Goal: Task Accomplishment & Management: Complete application form

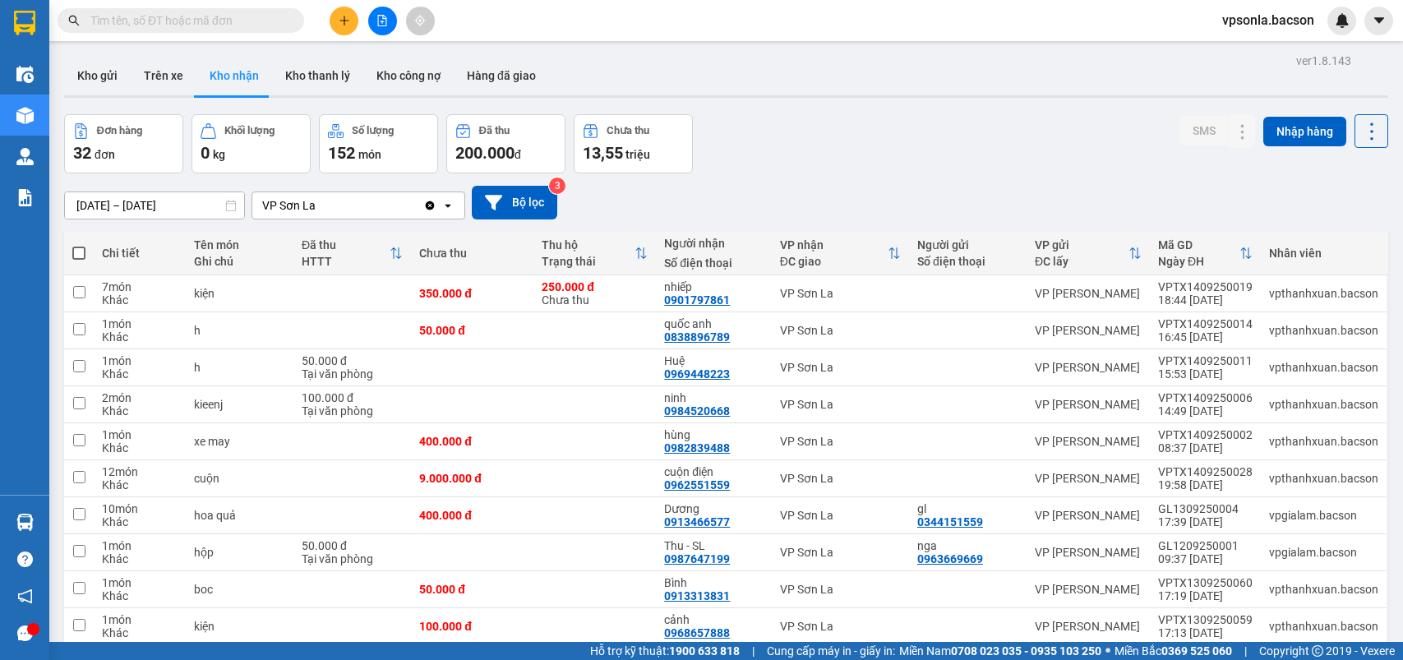
click at [112, 21] on input "text" at bounding box center [187, 21] width 194 height 18
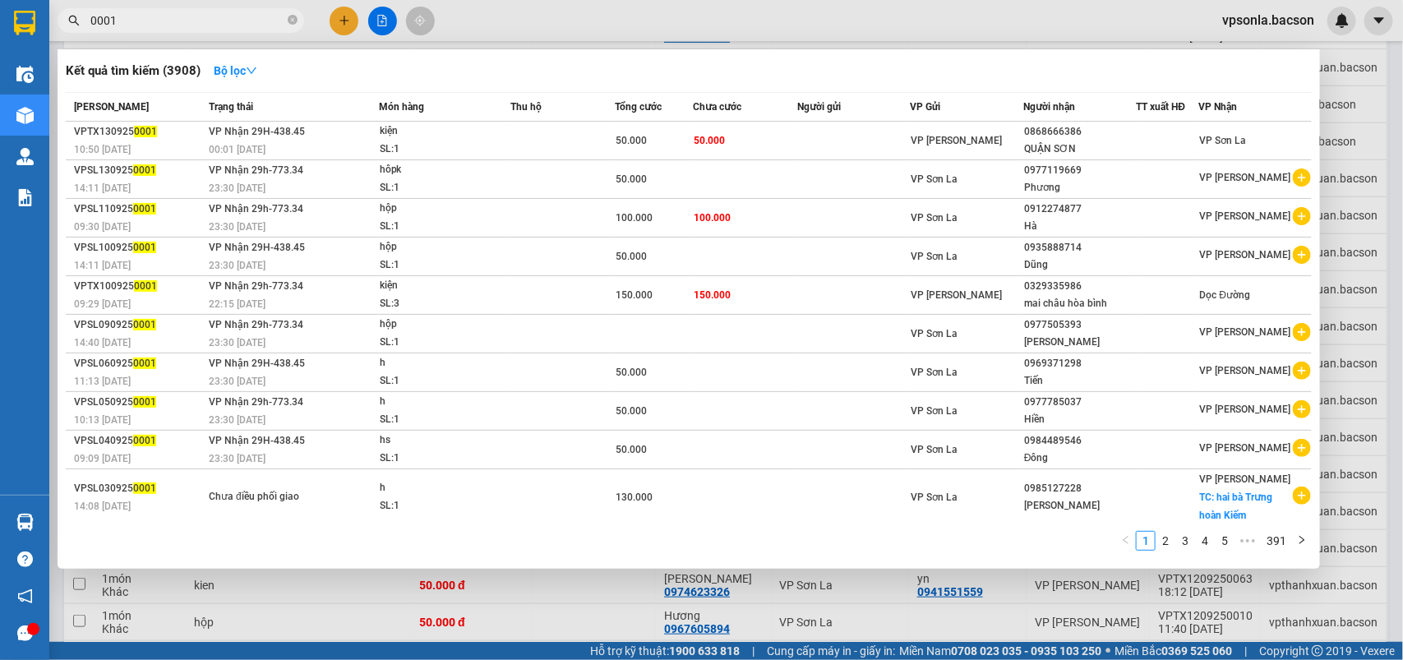
type input "0001"
click at [285, 18] on span "0001" at bounding box center [181, 20] width 247 height 25
click at [300, 18] on span "0001" at bounding box center [181, 20] width 247 height 25
click at [290, 18] on icon "close-circle" at bounding box center [293, 20] width 10 height 10
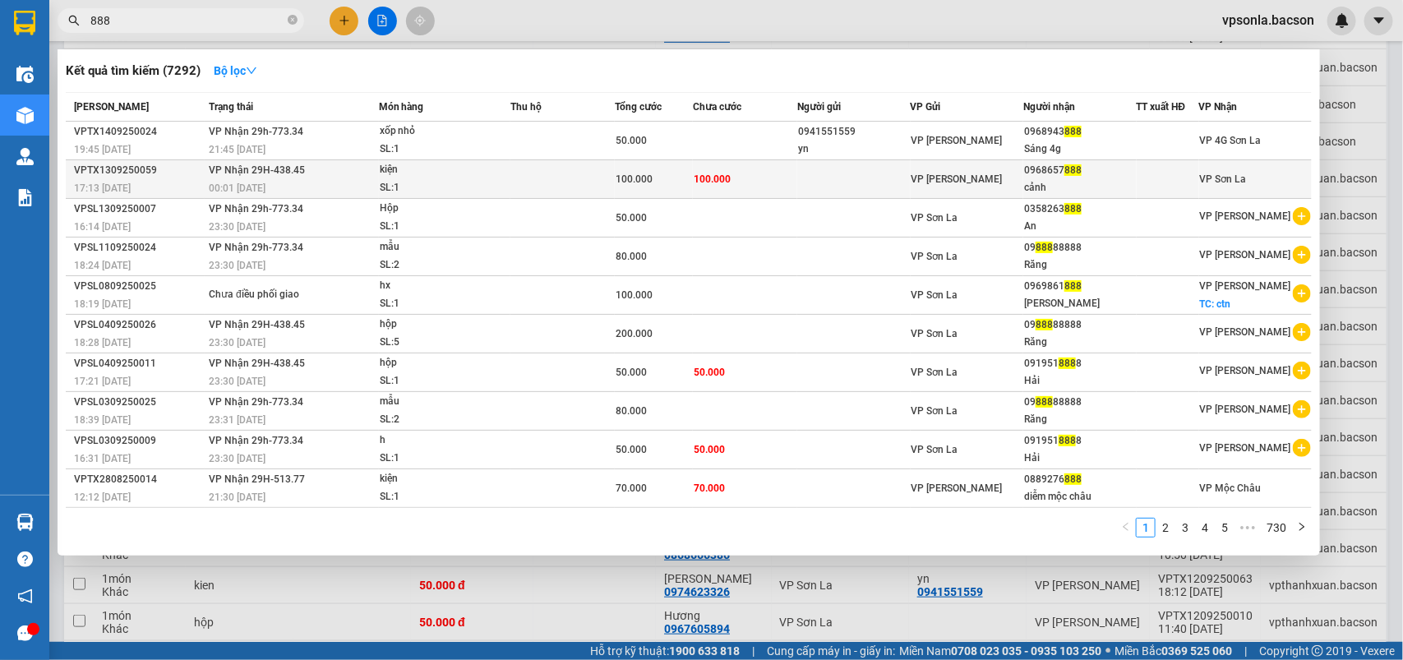
type input "888"
click at [1095, 174] on div "0968657 888" at bounding box center [1079, 170] width 111 height 17
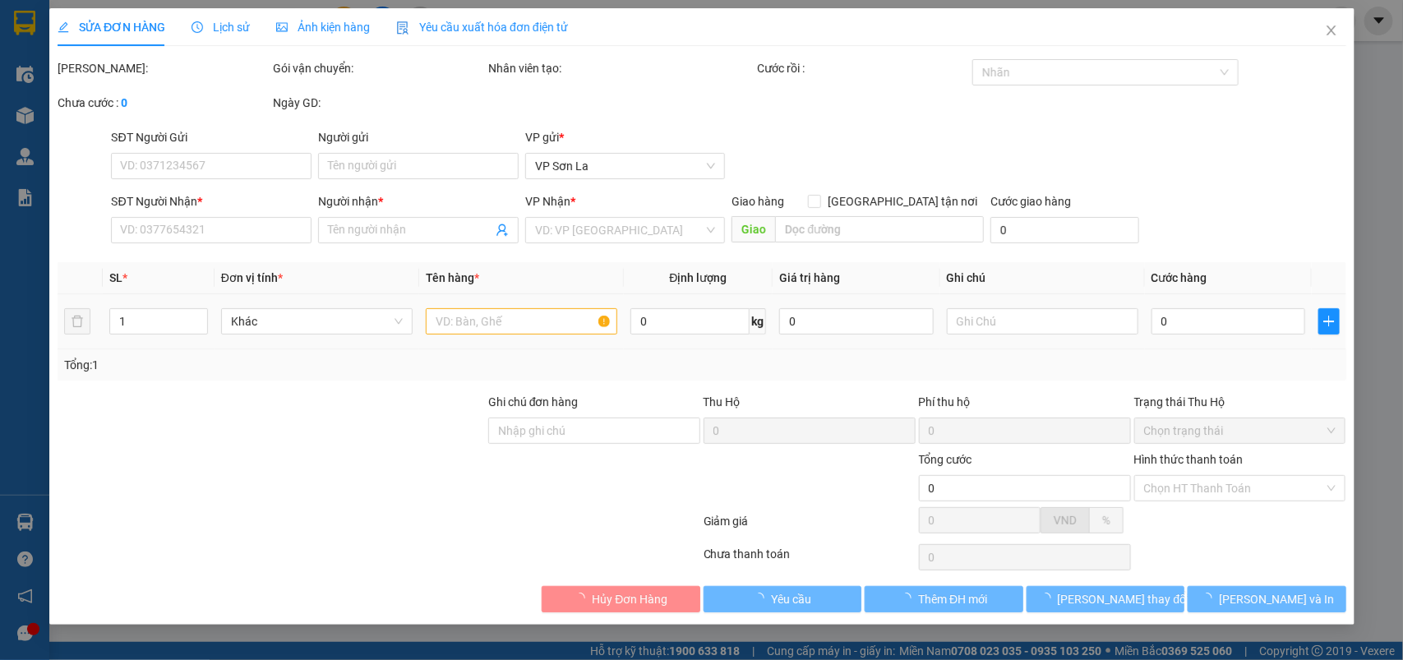
type input "0968657888"
type input "cảnh"
type input "100.000"
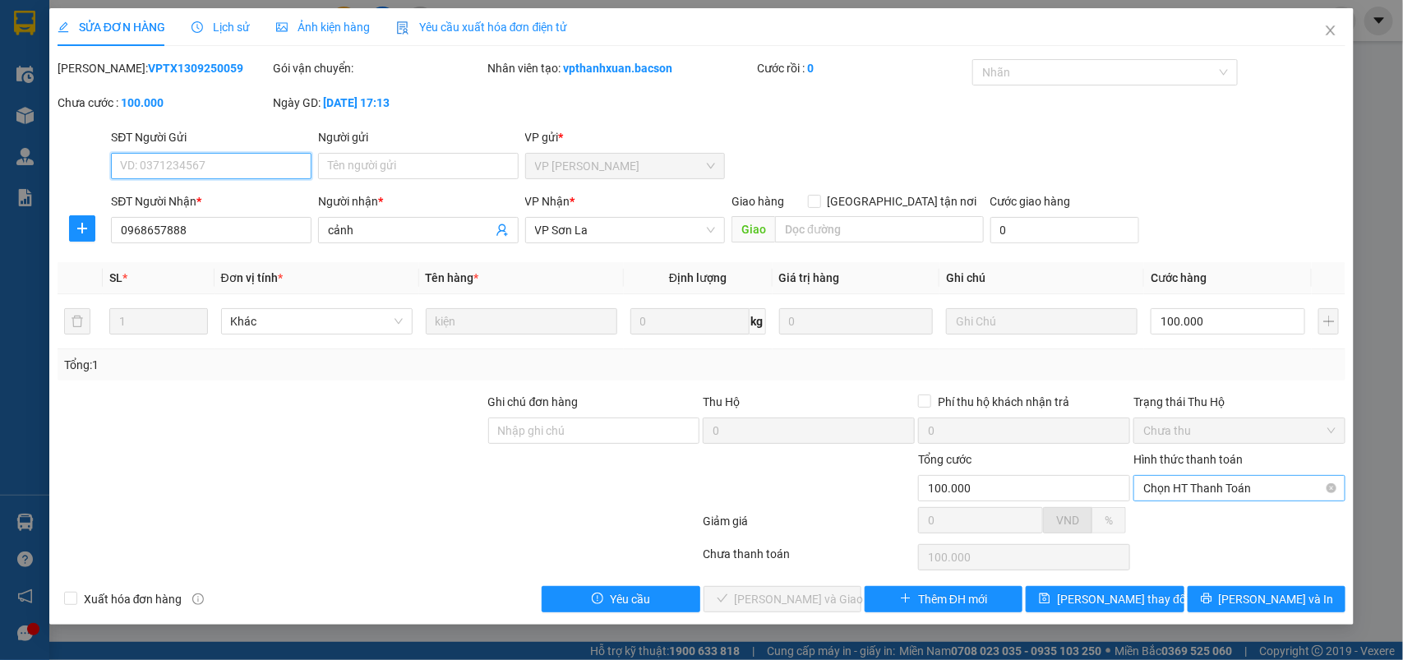
click at [1197, 490] on span "Chọn HT Thanh Toán" at bounding box center [1239, 488] width 192 height 25
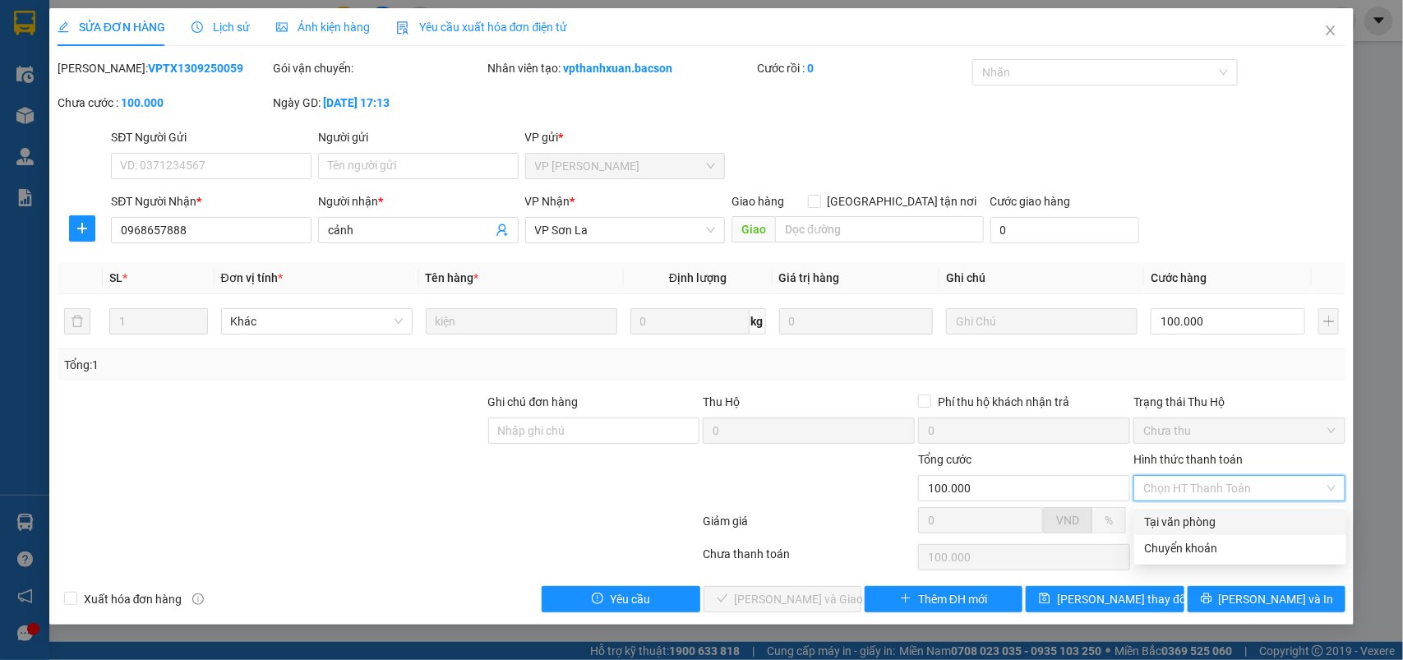
click at [1177, 515] on div "Tại văn phòng" at bounding box center [1240, 522] width 192 height 18
type input "0"
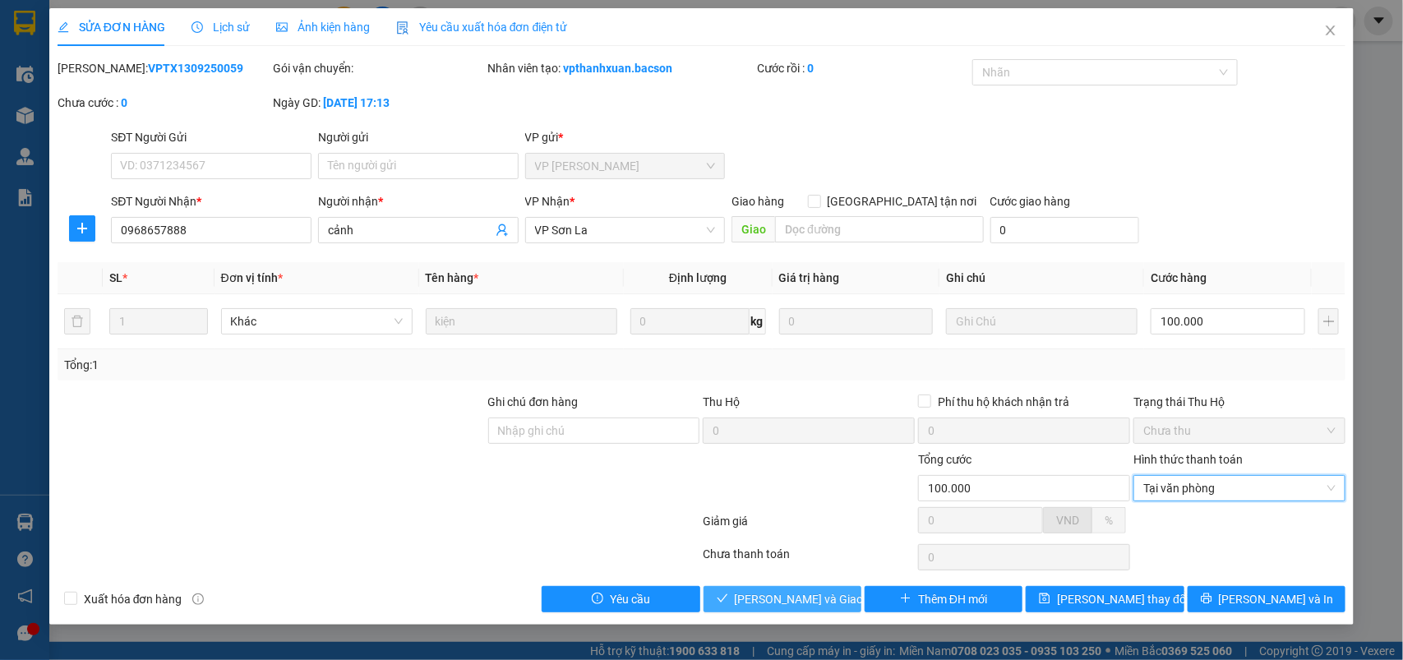
click at [848, 597] on button "[PERSON_NAME] và Giao hàng" at bounding box center [783, 599] width 158 height 26
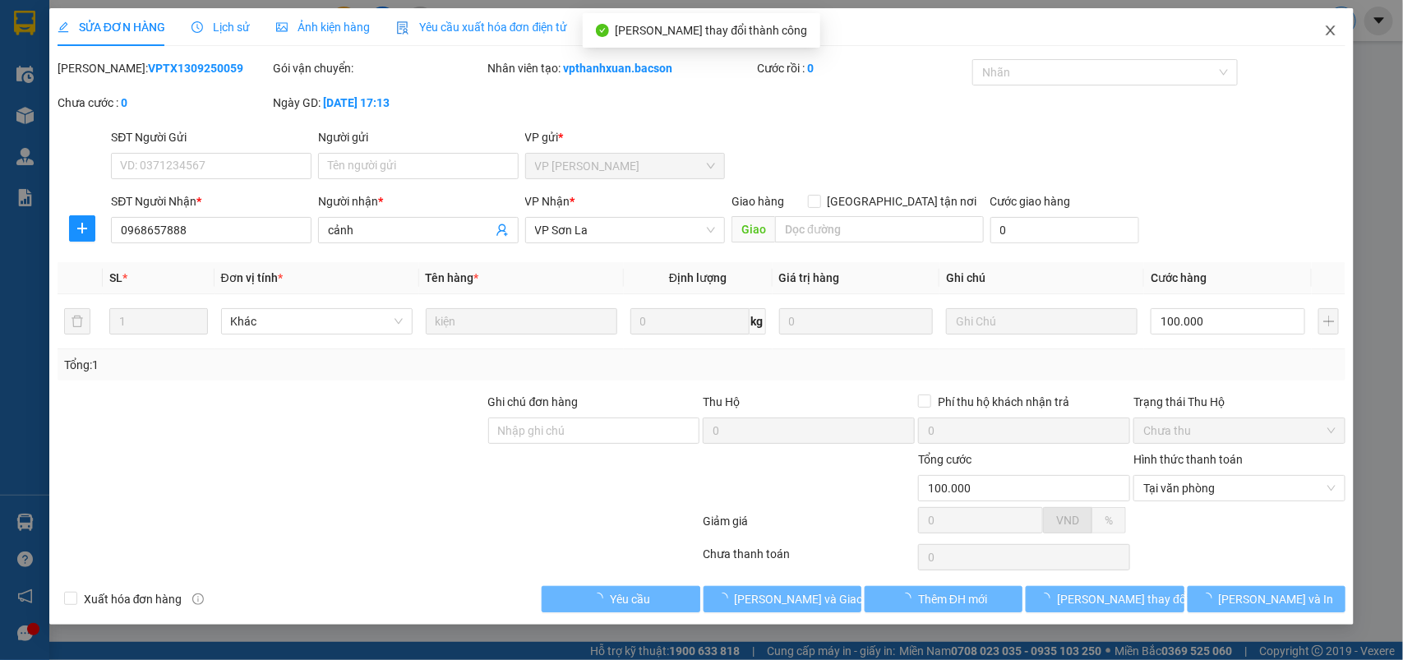
click at [1336, 39] on span "Close" at bounding box center [1331, 31] width 46 height 46
click at [1336, 33] on div at bounding box center [1342, 21] width 29 height 29
click at [1333, 31] on body "Kết quả tìm kiếm ( 7292 ) Bộ lọc Mã ĐH Trạng thái Món hàng Thu hộ Tổng cước Chư…" at bounding box center [701, 330] width 1403 height 660
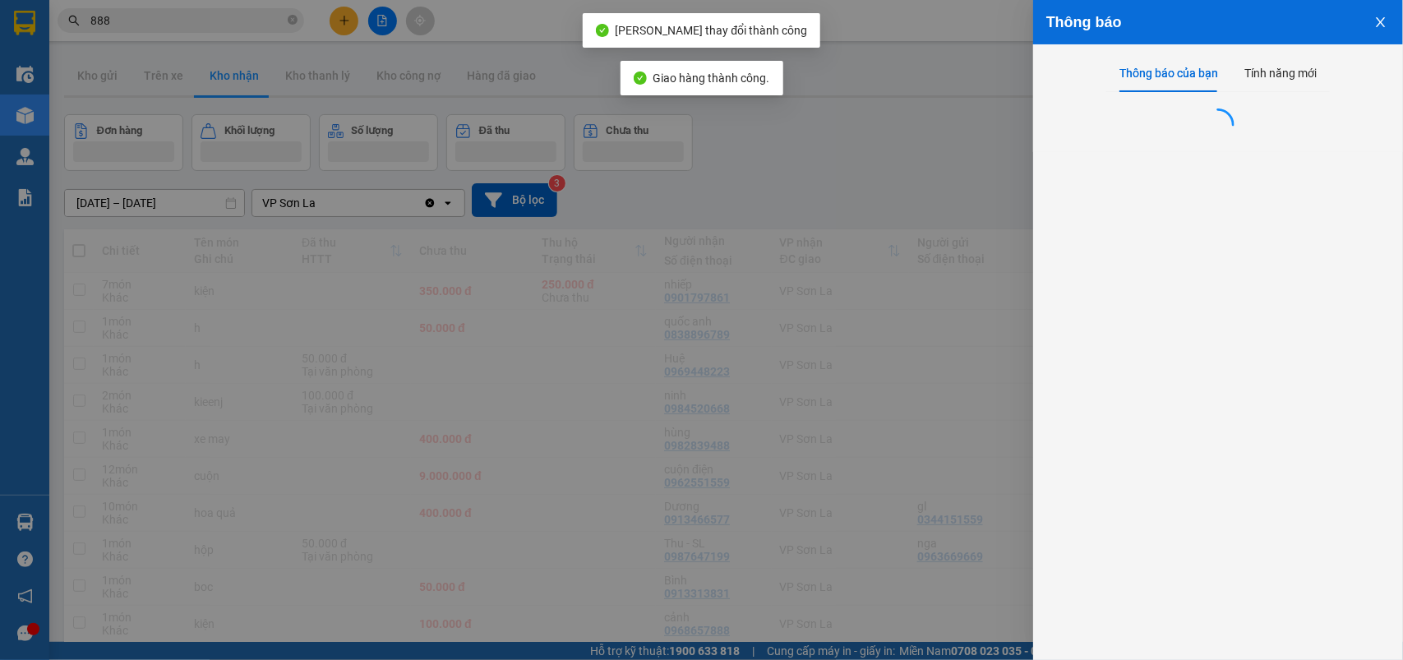
click at [1333, 31] on div "Thông báo" at bounding box center [1218, 22] width 370 height 44
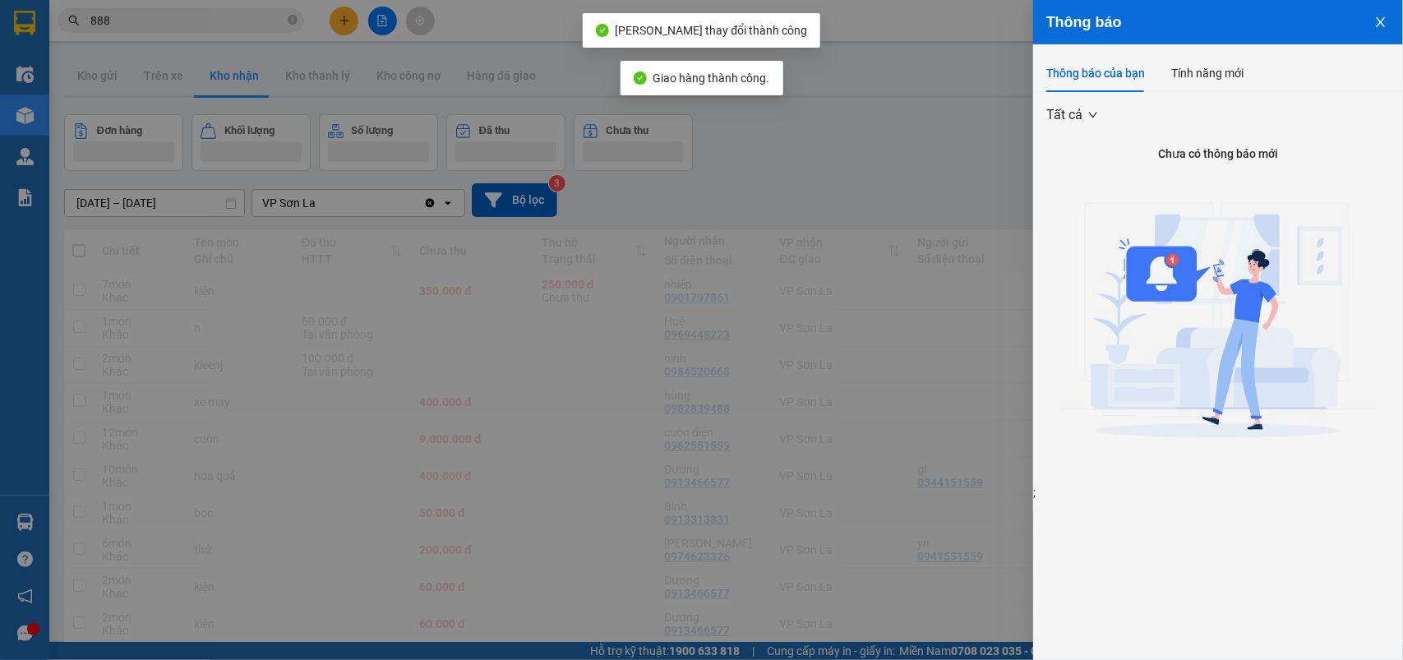
click at [787, 175] on div at bounding box center [701, 330] width 1403 height 660
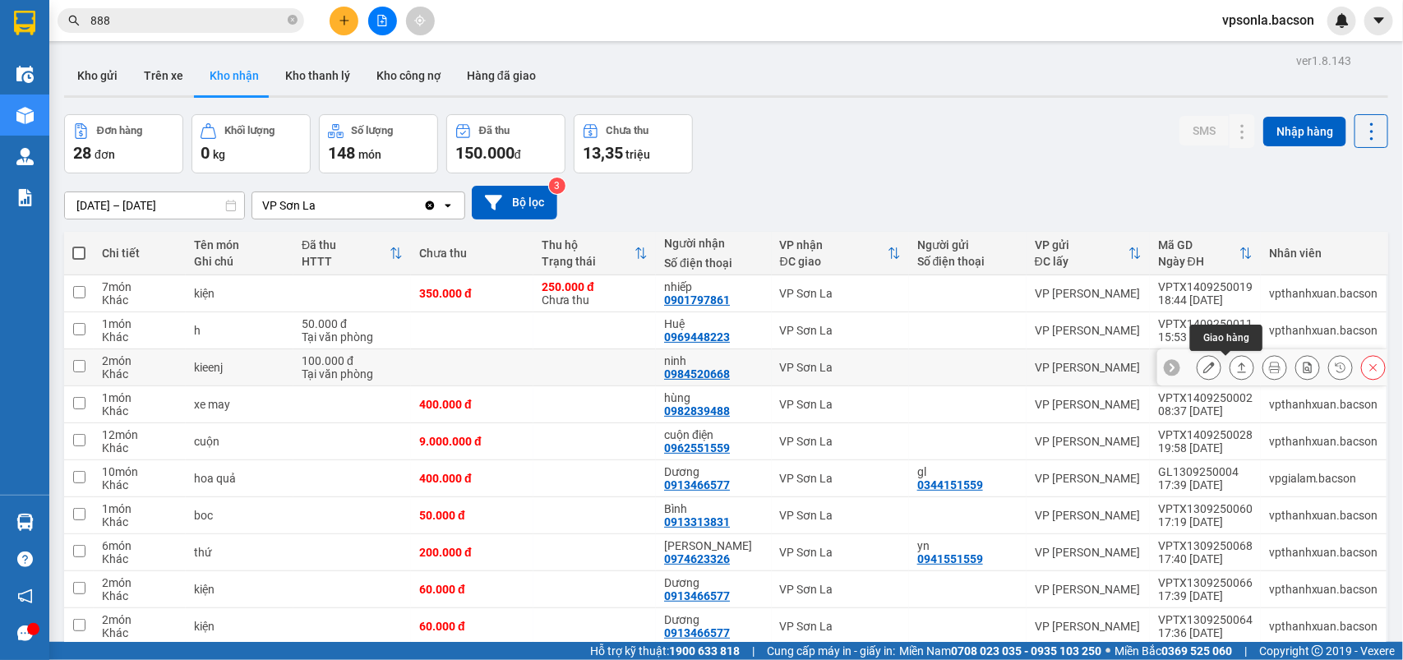
click at [1236, 366] on icon at bounding box center [1242, 368] width 12 height 12
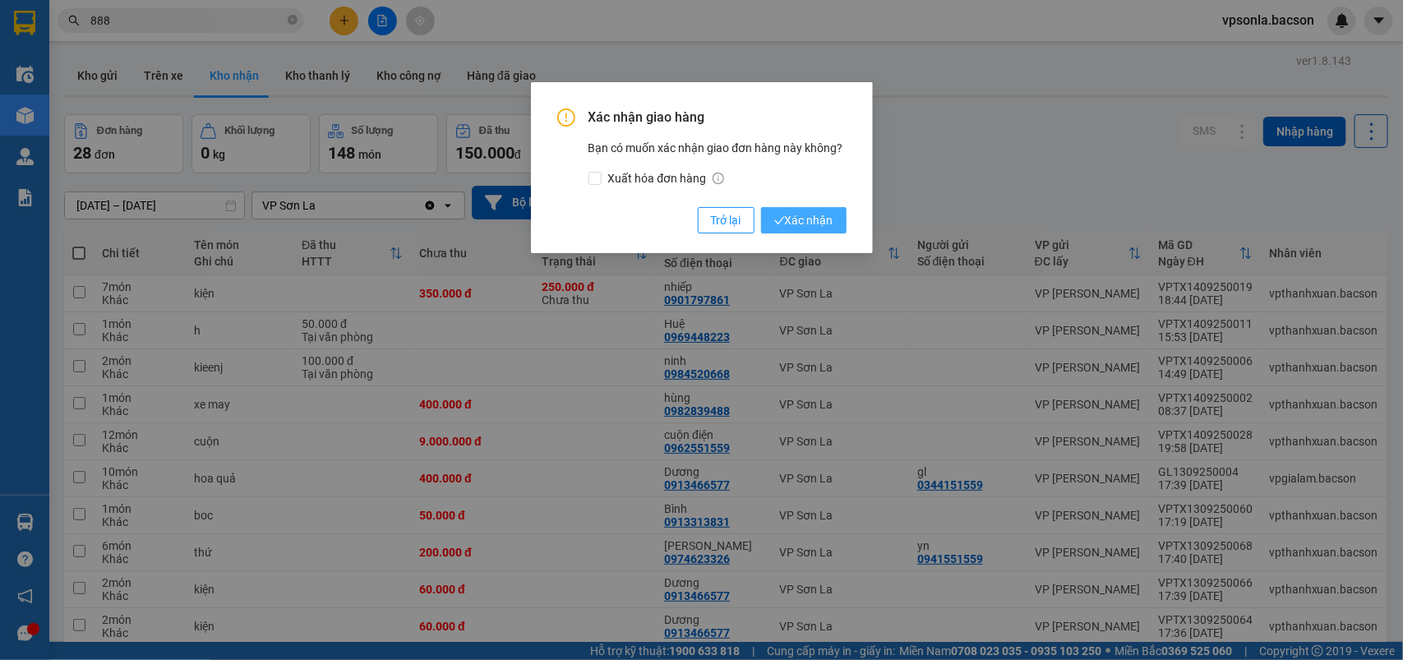
click at [761, 207] on button "Xác nhận" at bounding box center [803, 220] width 85 height 26
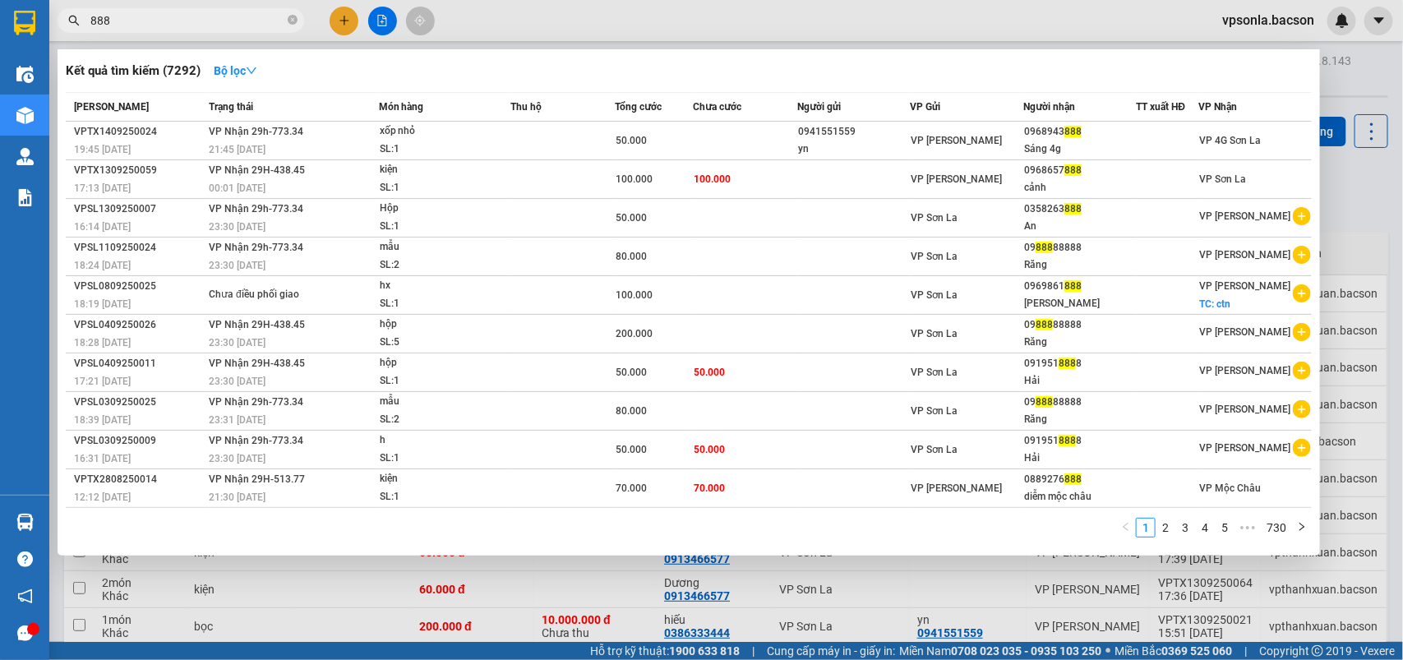
click at [183, 21] on input "888" at bounding box center [187, 21] width 194 height 18
click at [1370, 170] on div at bounding box center [701, 330] width 1403 height 660
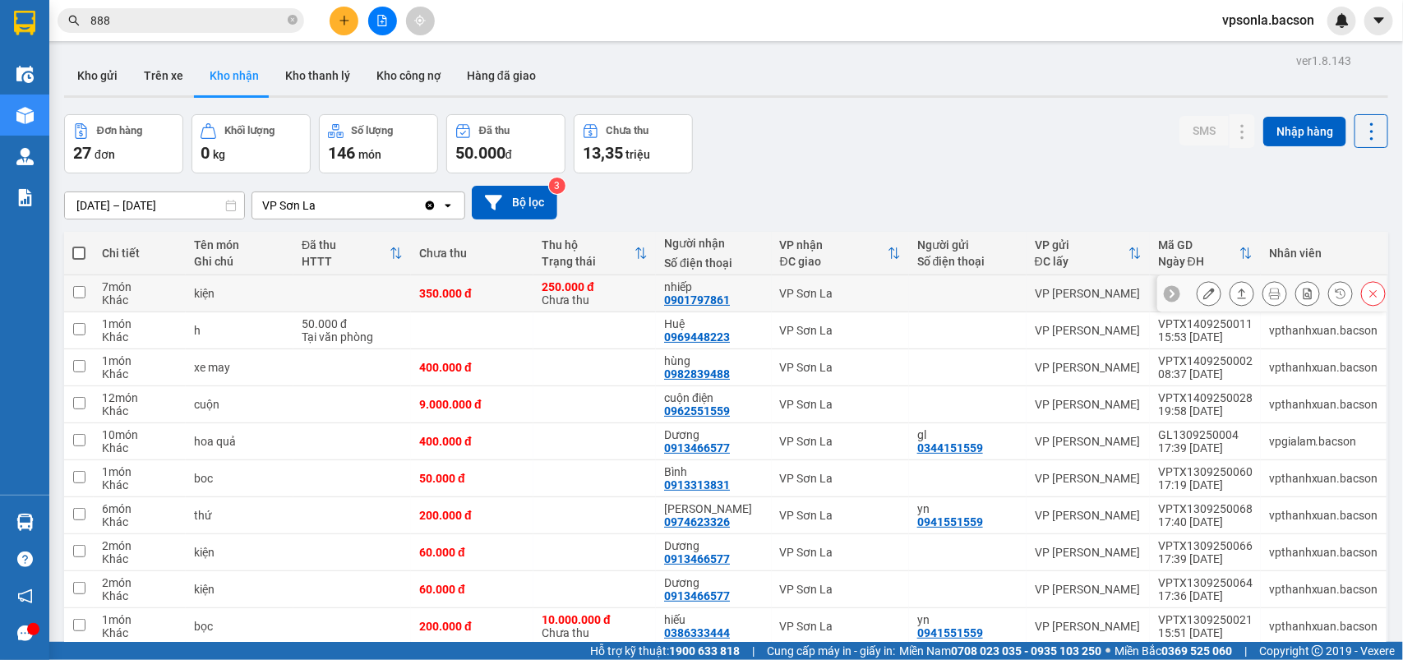
scroll to position [308, 0]
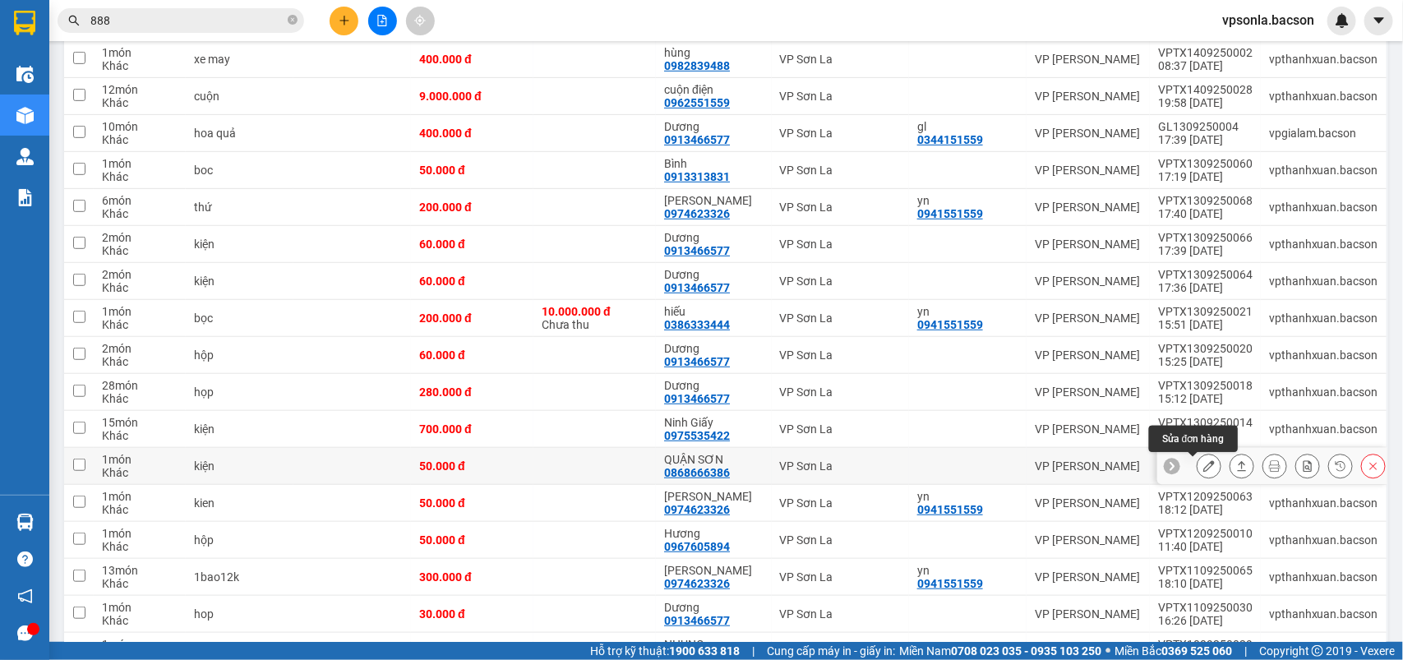
click at [1203, 469] on icon at bounding box center [1209, 466] width 12 height 12
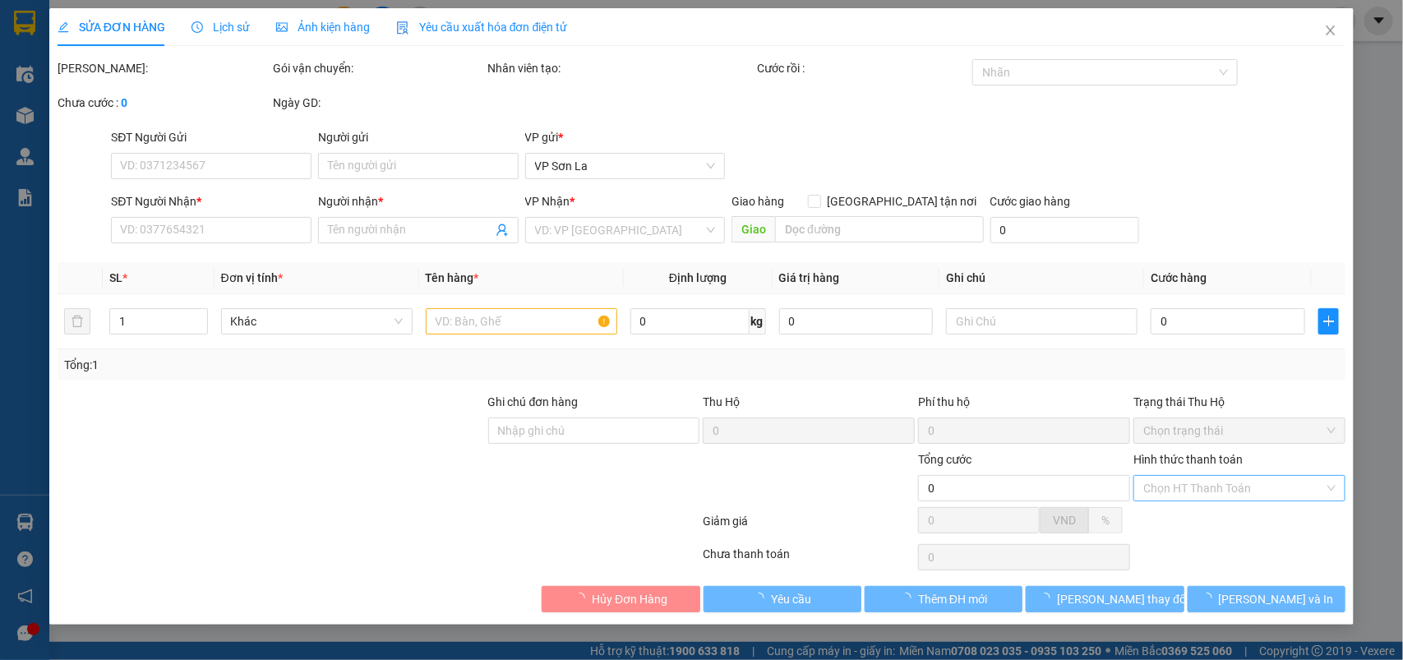
click at [1190, 498] on input "Hình thức thanh toán" at bounding box center [1233, 488] width 181 height 25
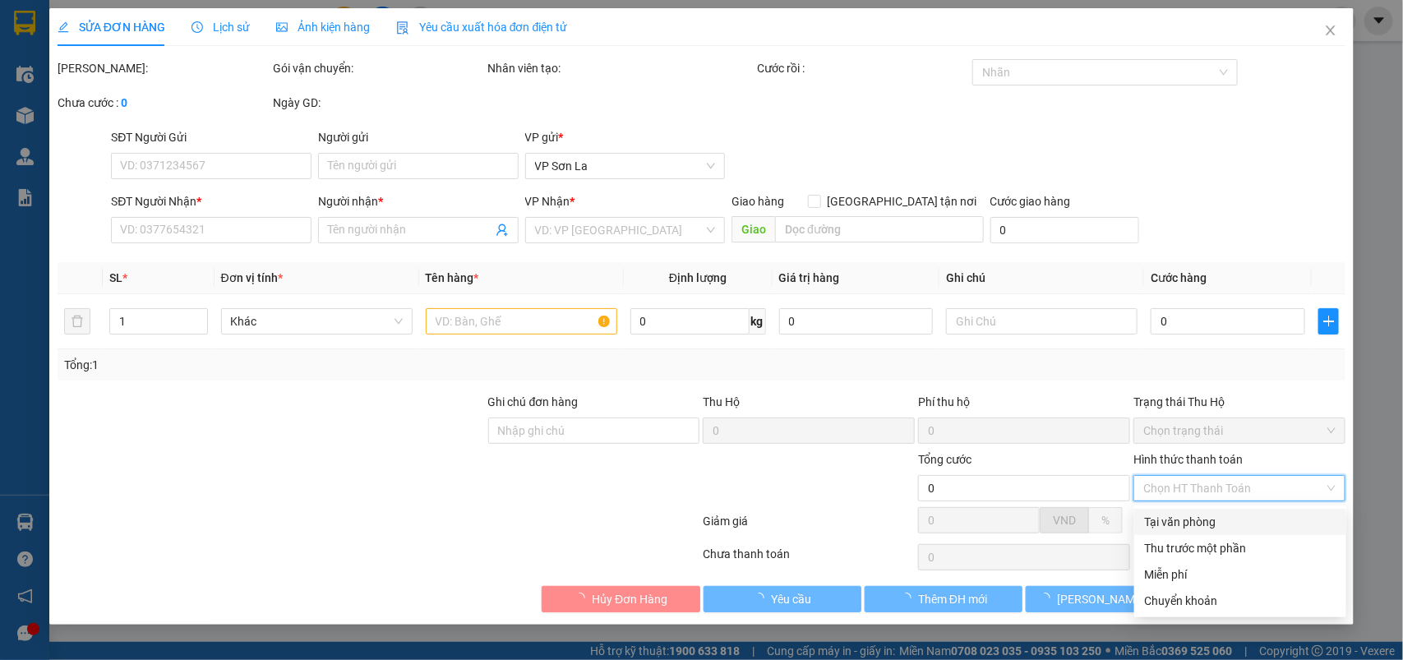
click at [1169, 527] on div "Tại văn phòng" at bounding box center [1240, 522] width 192 height 18
type input "0868666386"
type input "QUẬN SƠN"
type input "50.000"
type input "0"
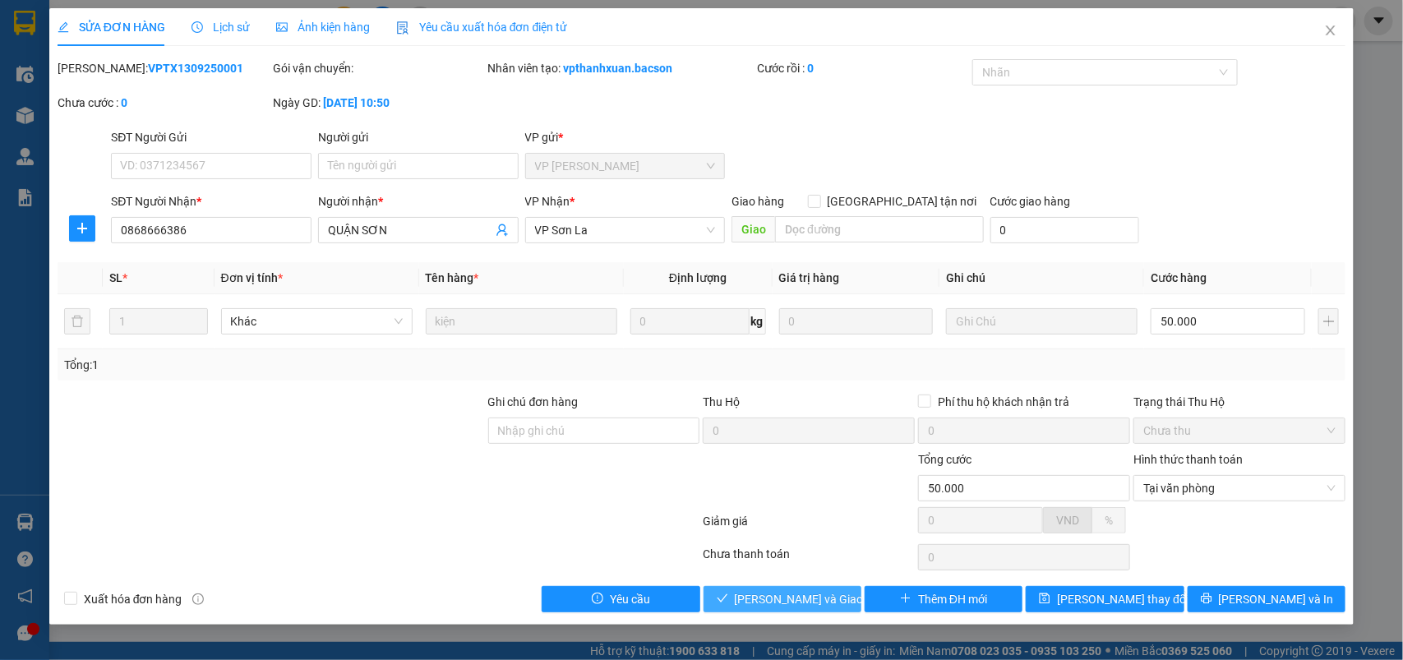
click at [823, 596] on span "[PERSON_NAME] và Giao hàng" at bounding box center [814, 599] width 158 height 18
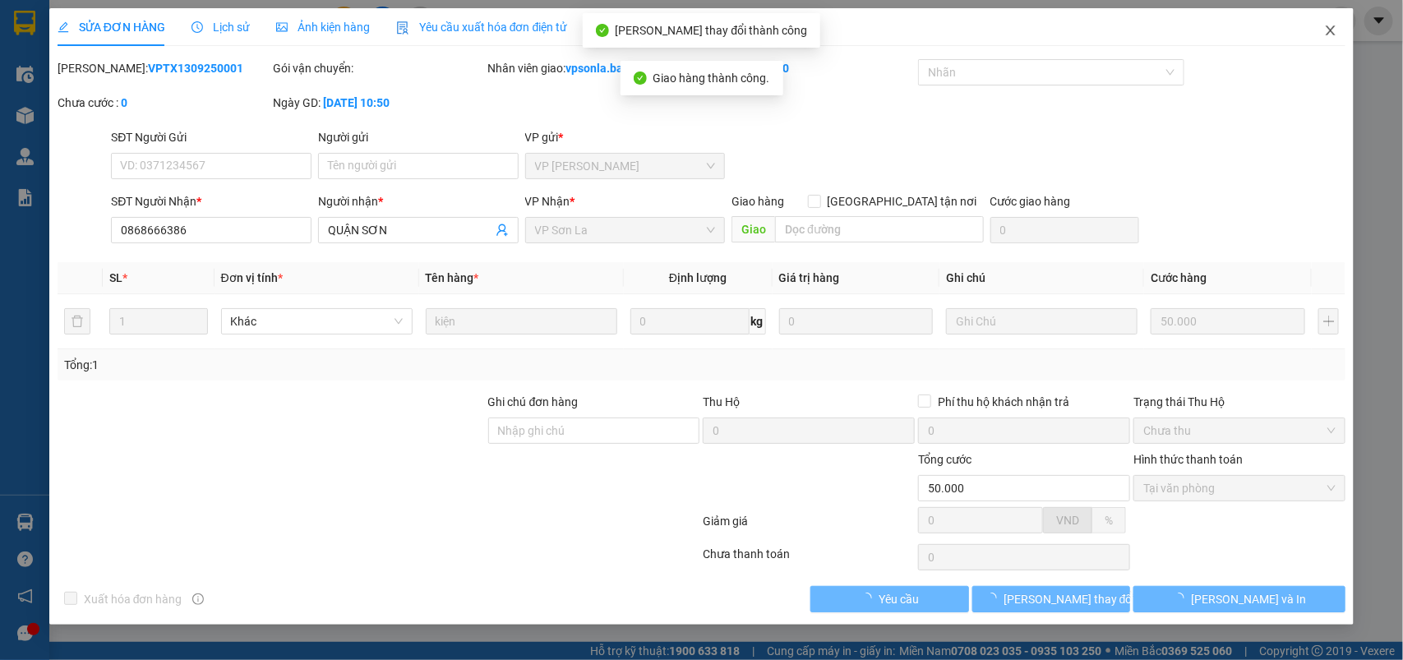
click at [1333, 29] on icon "close" at bounding box center [1331, 30] width 9 height 10
click at [1333, 29] on div at bounding box center [1342, 21] width 29 height 29
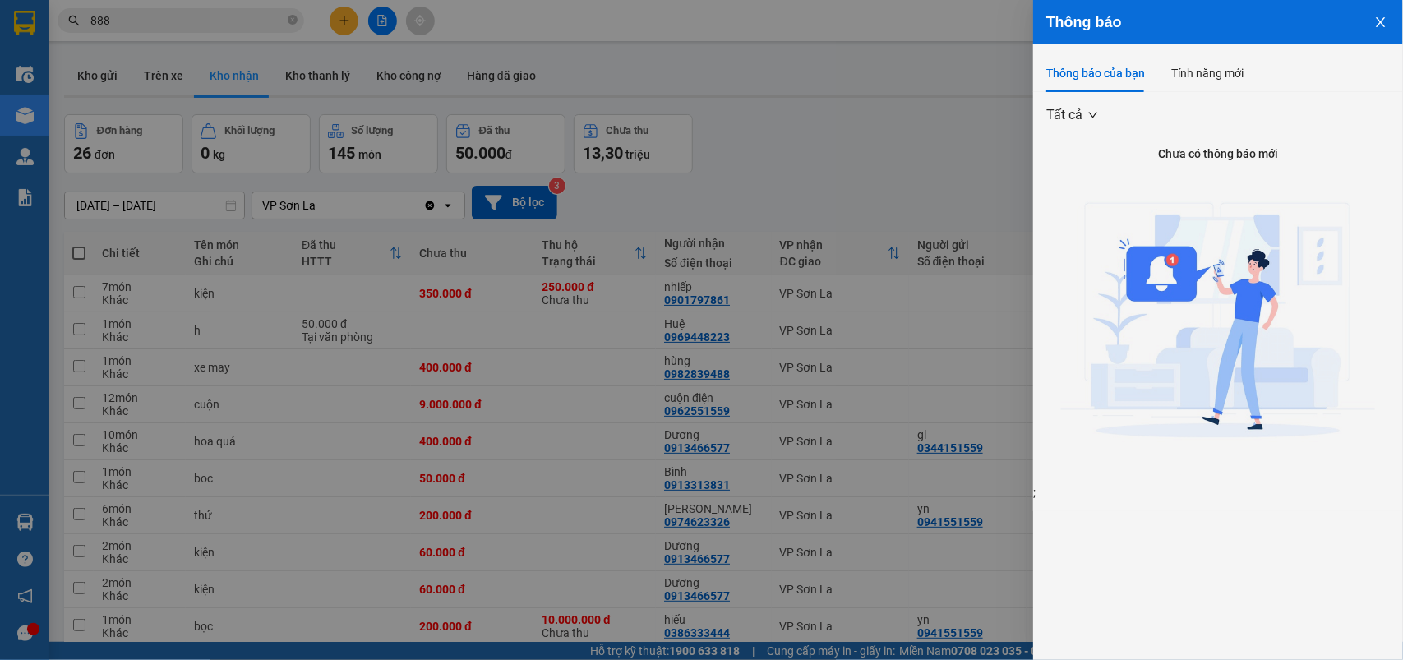
click at [1145, 300] on img at bounding box center [1218, 326] width 315 height 315
click at [811, 304] on div at bounding box center [701, 330] width 1403 height 660
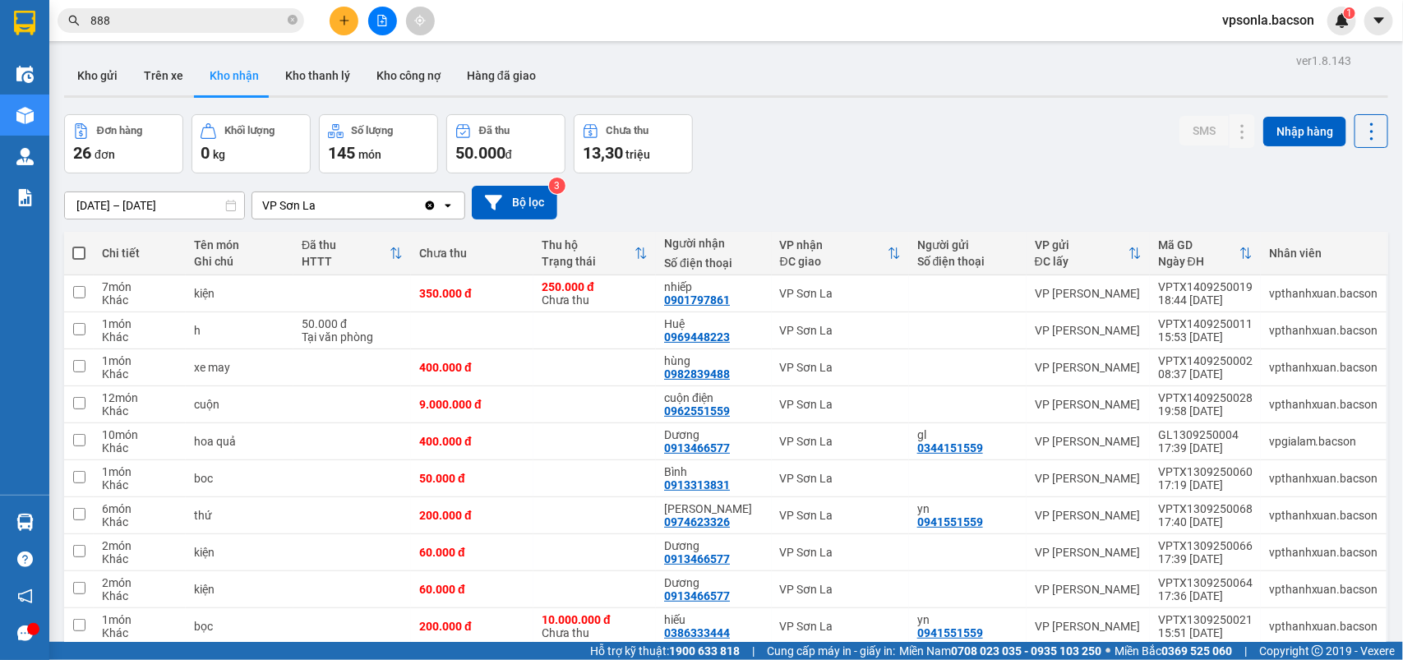
click at [823, 272] on th "VP nhận ĐC giao" at bounding box center [840, 254] width 137 height 44
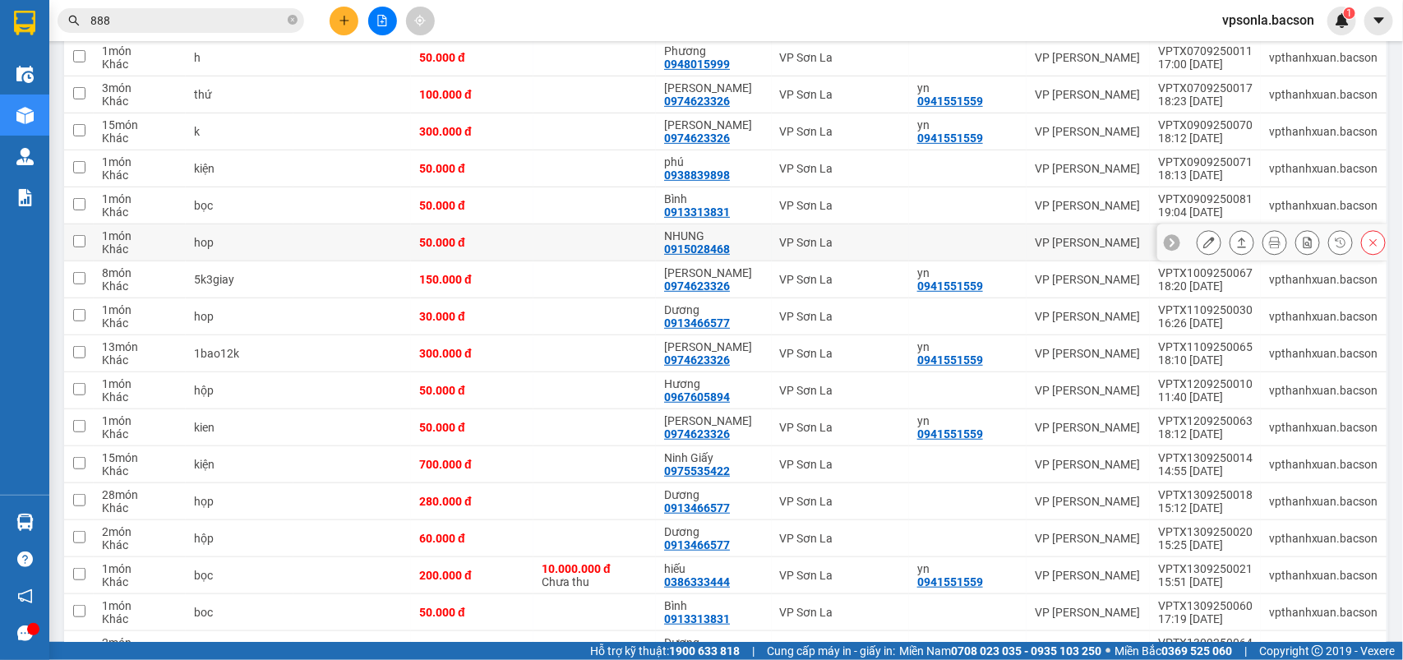
scroll to position [515, 0]
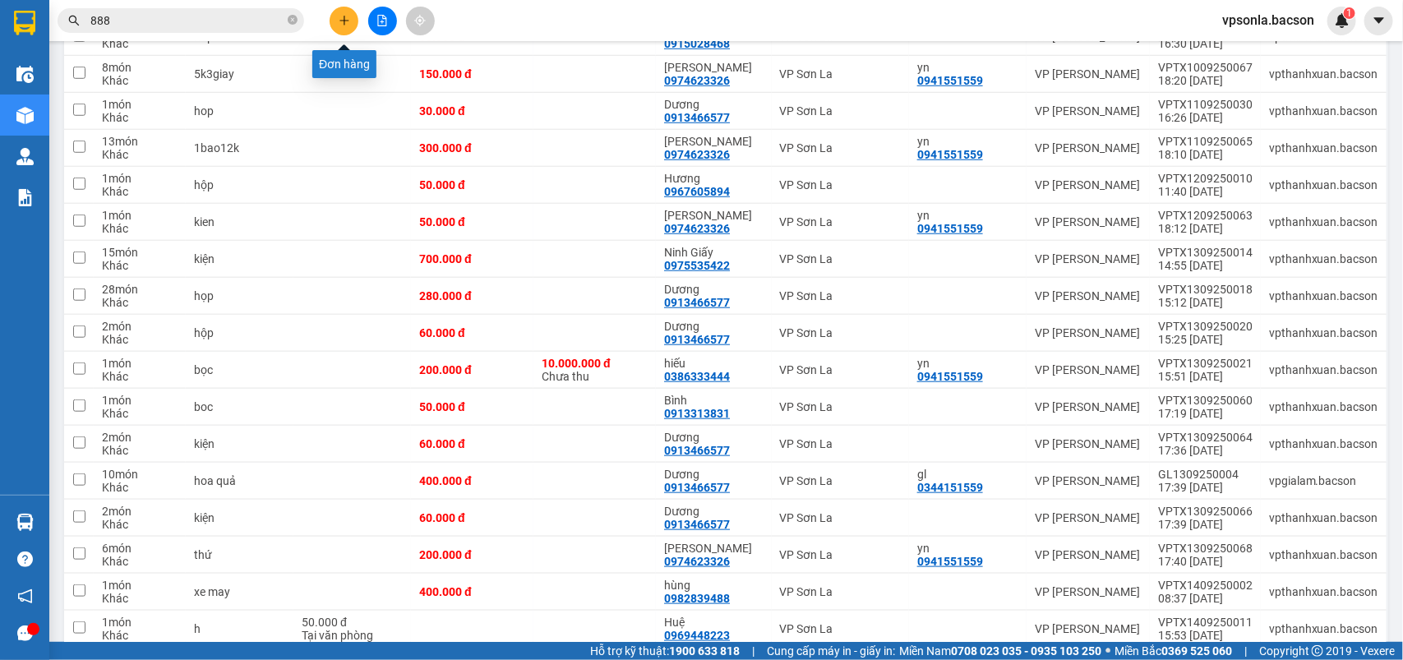
click at [339, 21] on icon "plus" at bounding box center [345, 21] width 12 height 12
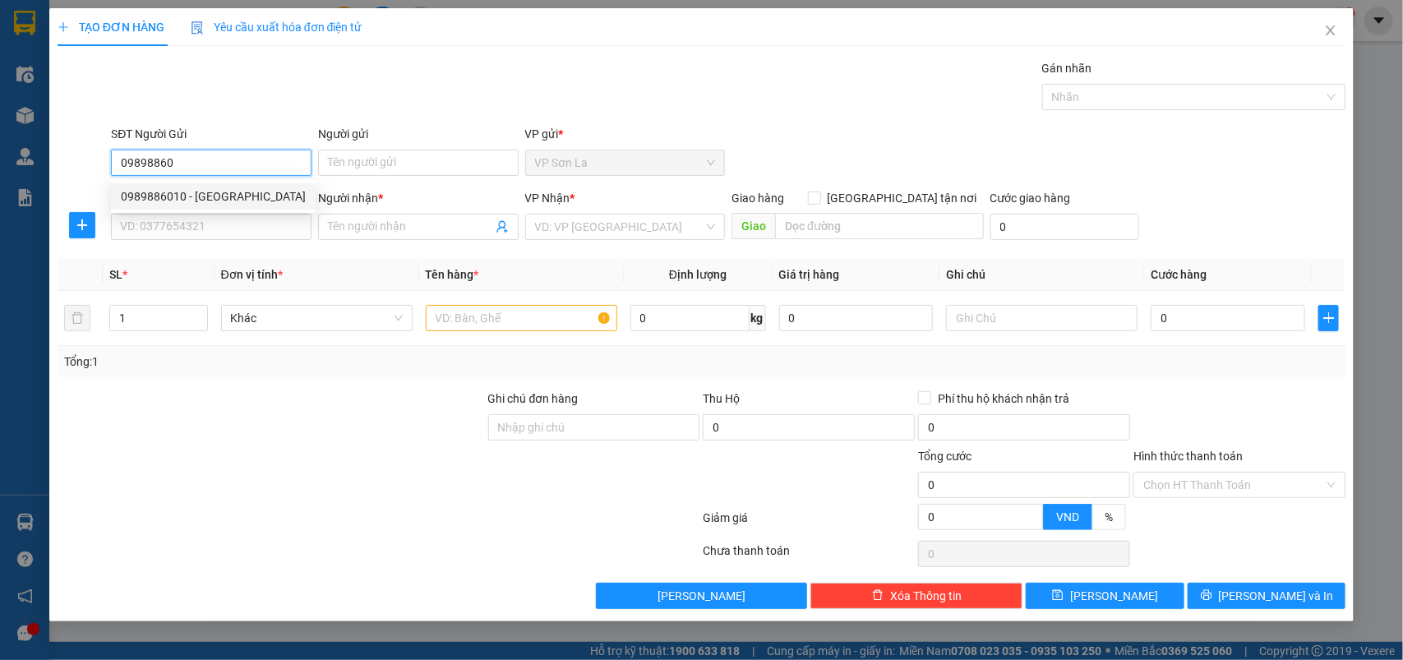
click at [244, 192] on div "0989886010 - [GEOGRAPHIC_DATA]" at bounding box center [213, 196] width 185 height 18
type input "0989886010"
type input "Hà"
type input "0989886010"
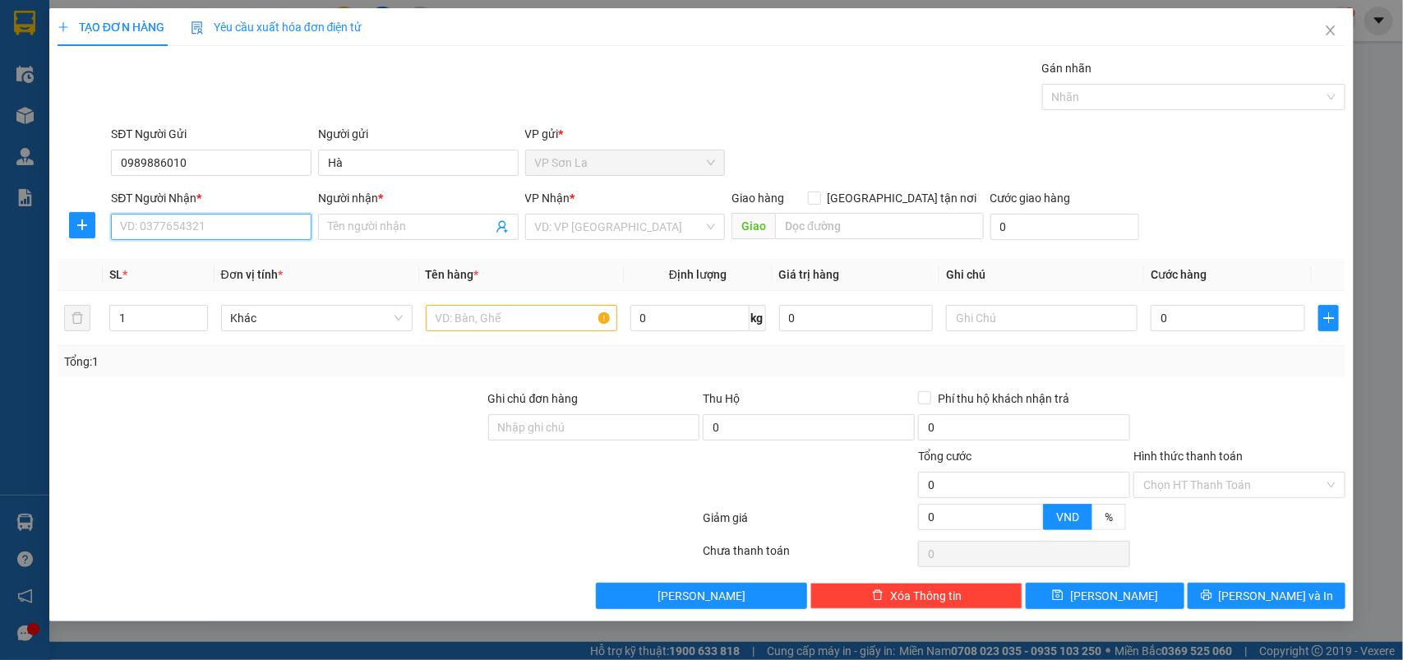
click at [244, 239] on input "SĐT Người Nhận *" at bounding box center [211, 227] width 201 height 26
type input "0913382278"
click at [380, 224] on input "Người nhận *" at bounding box center [410, 227] width 164 height 18
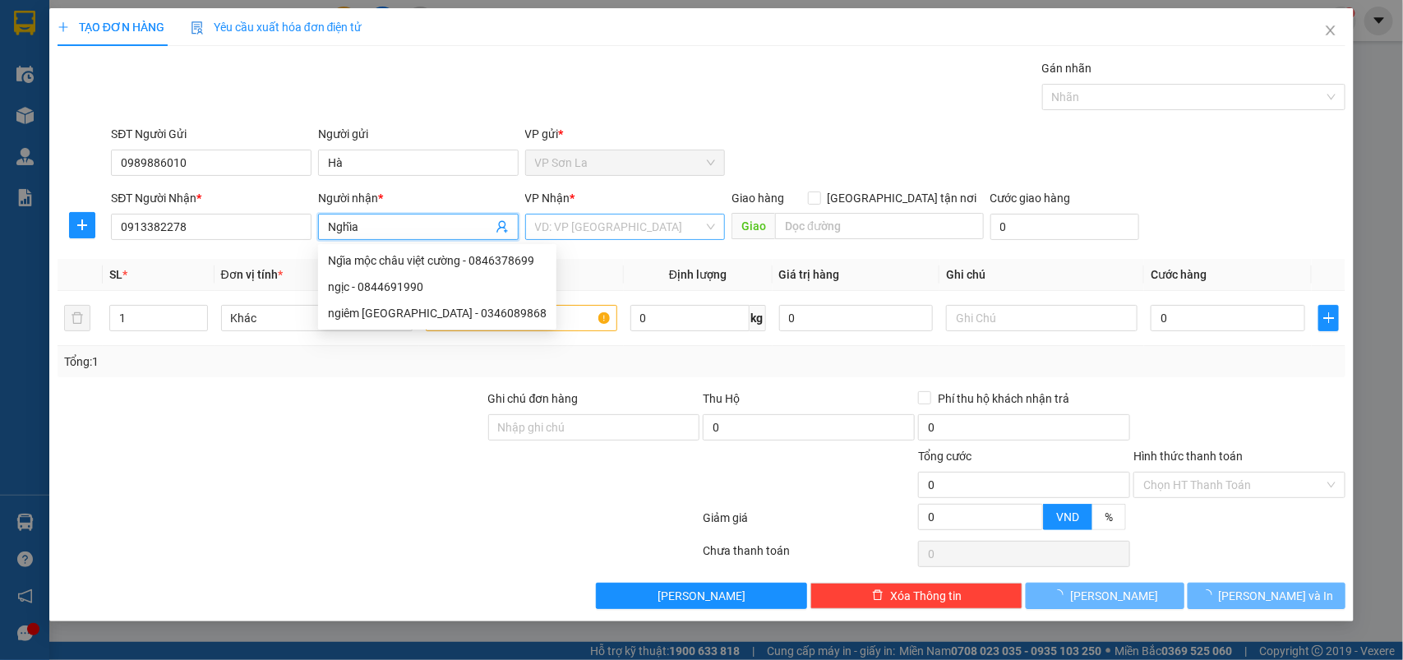
type input "Nghĩa"
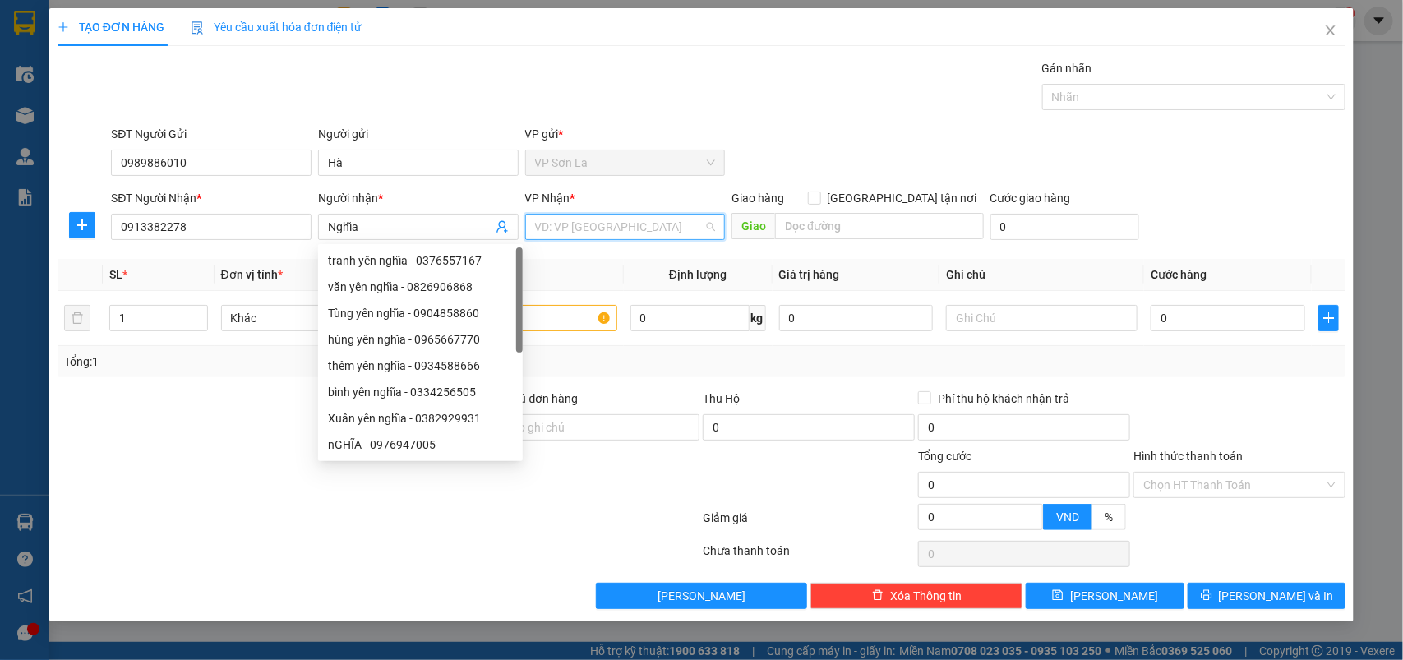
click at [606, 230] on input "search" at bounding box center [619, 227] width 169 height 25
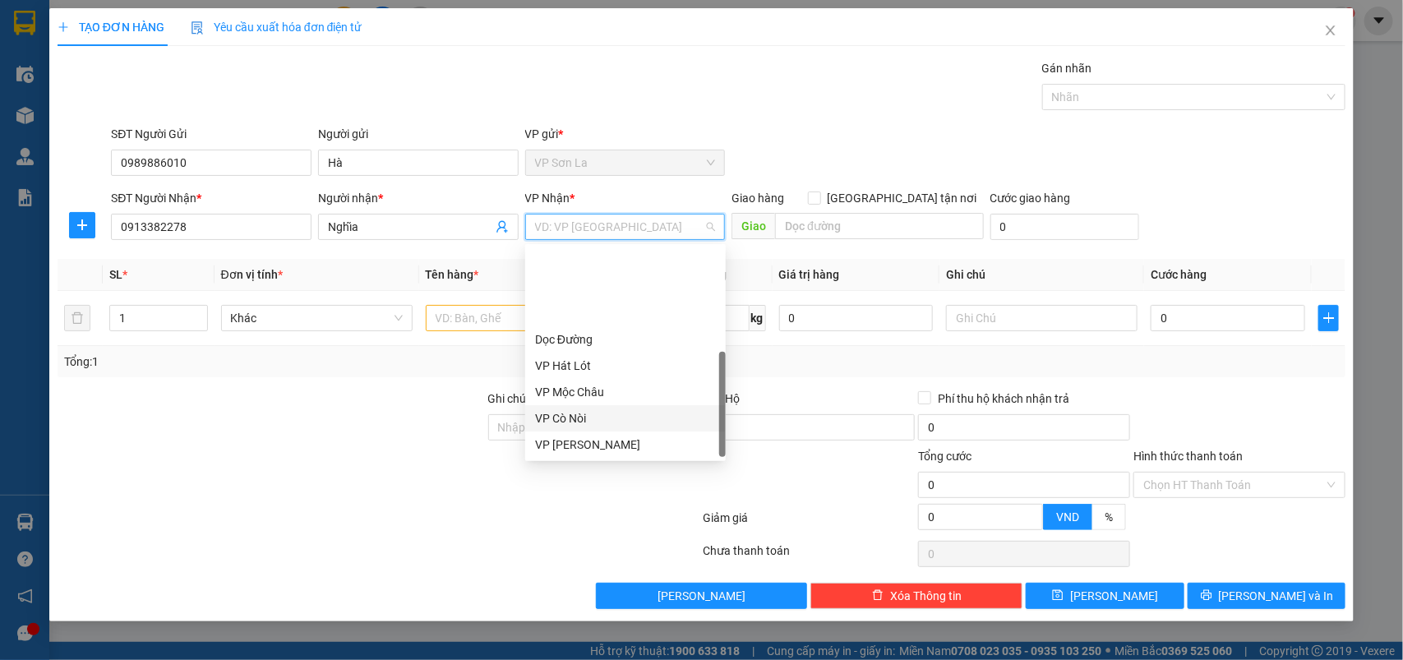
scroll to position [104, 0]
click at [578, 396] on div "VP [PERSON_NAME]" at bounding box center [625, 393] width 181 height 18
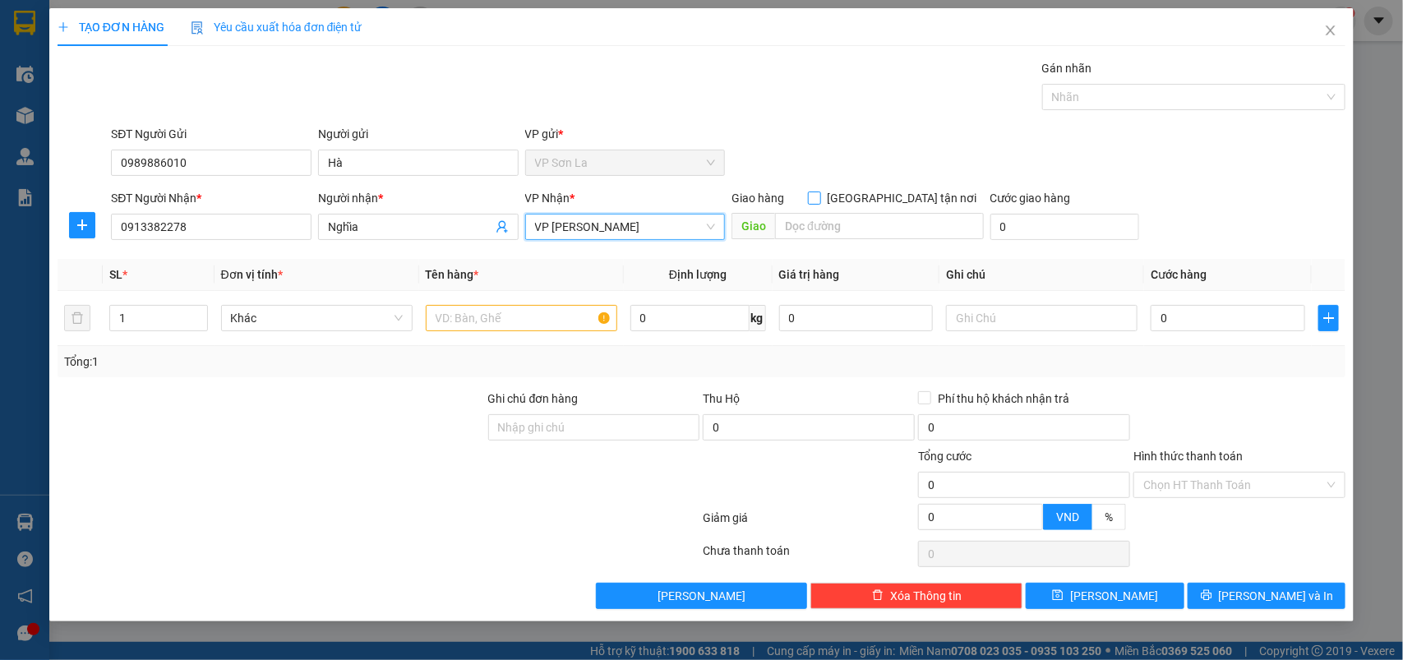
click at [820, 196] on input "[GEOGRAPHIC_DATA] tận nơi" at bounding box center [814, 198] width 12 height 12
checkbox input "true"
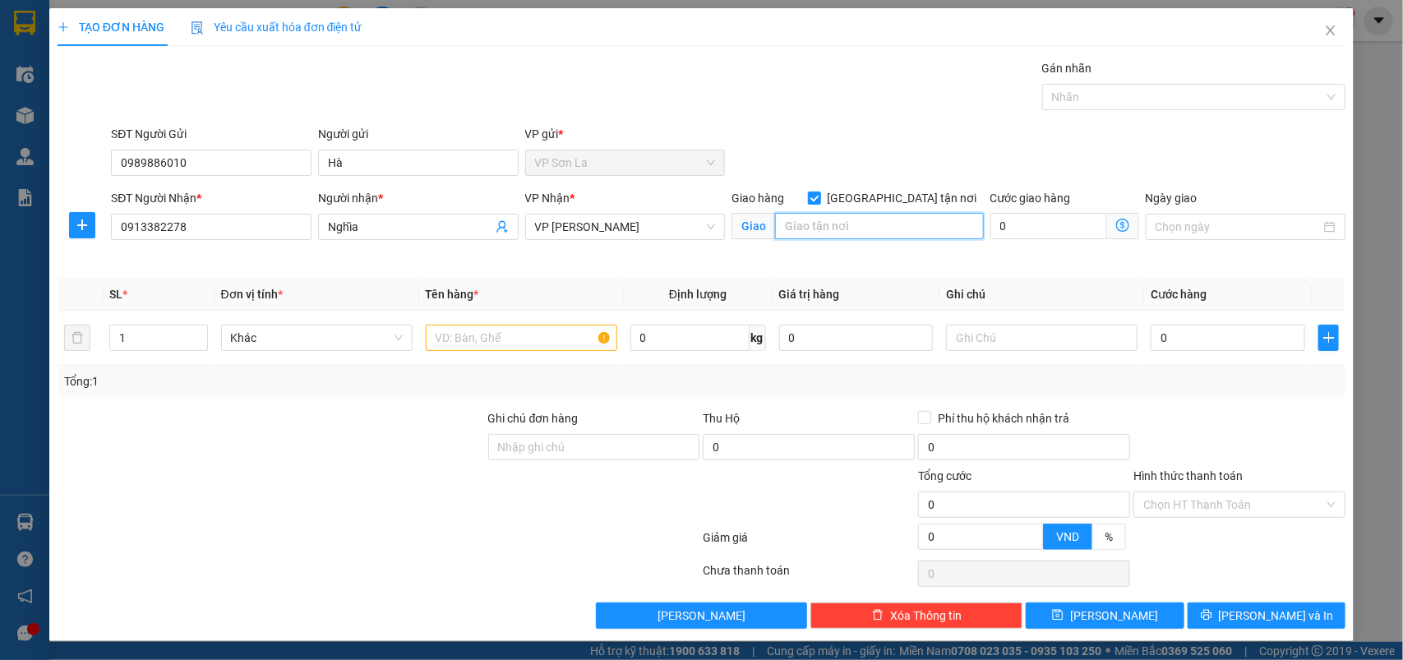
click at [886, 230] on input "search" at bounding box center [879, 226] width 209 height 26
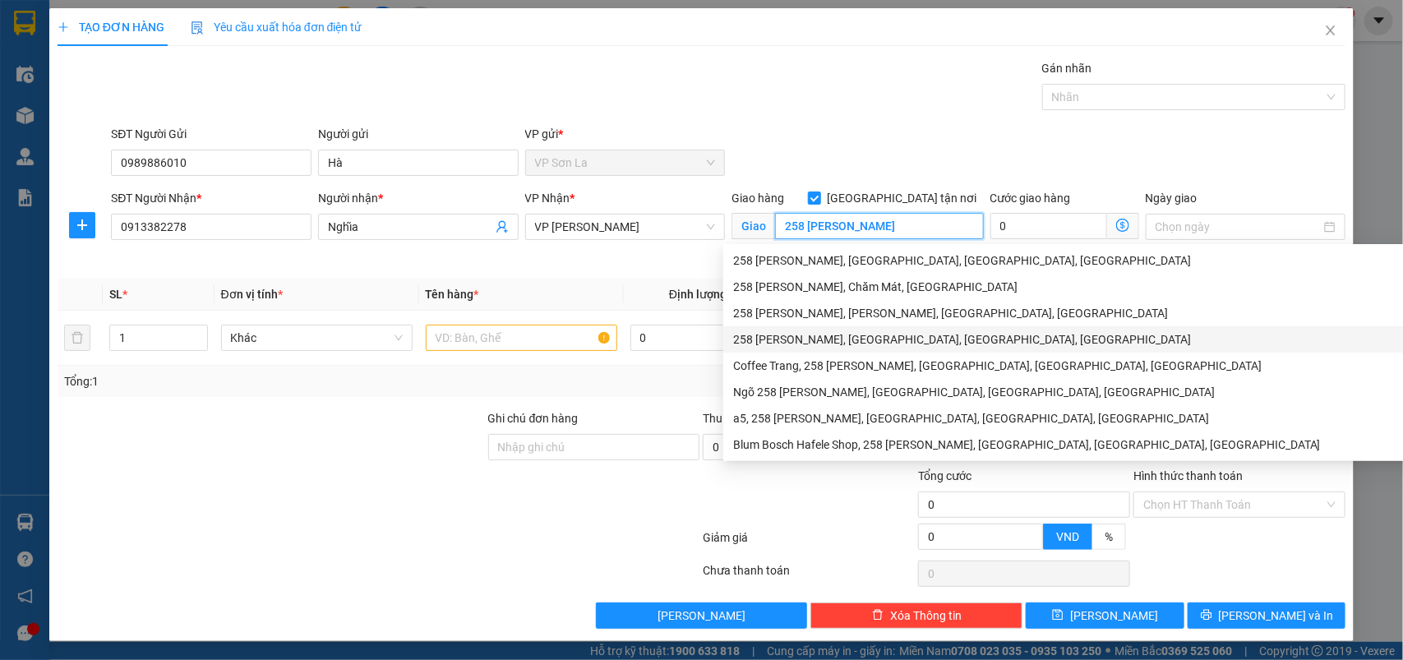
click at [839, 343] on div "258 [PERSON_NAME], [GEOGRAPHIC_DATA], [GEOGRAPHIC_DATA], [GEOGRAPHIC_DATA]" at bounding box center [1096, 339] width 727 height 18
type input "258 [PERSON_NAME], [GEOGRAPHIC_DATA], [GEOGRAPHIC_DATA], [GEOGRAPHIC_DATA]"
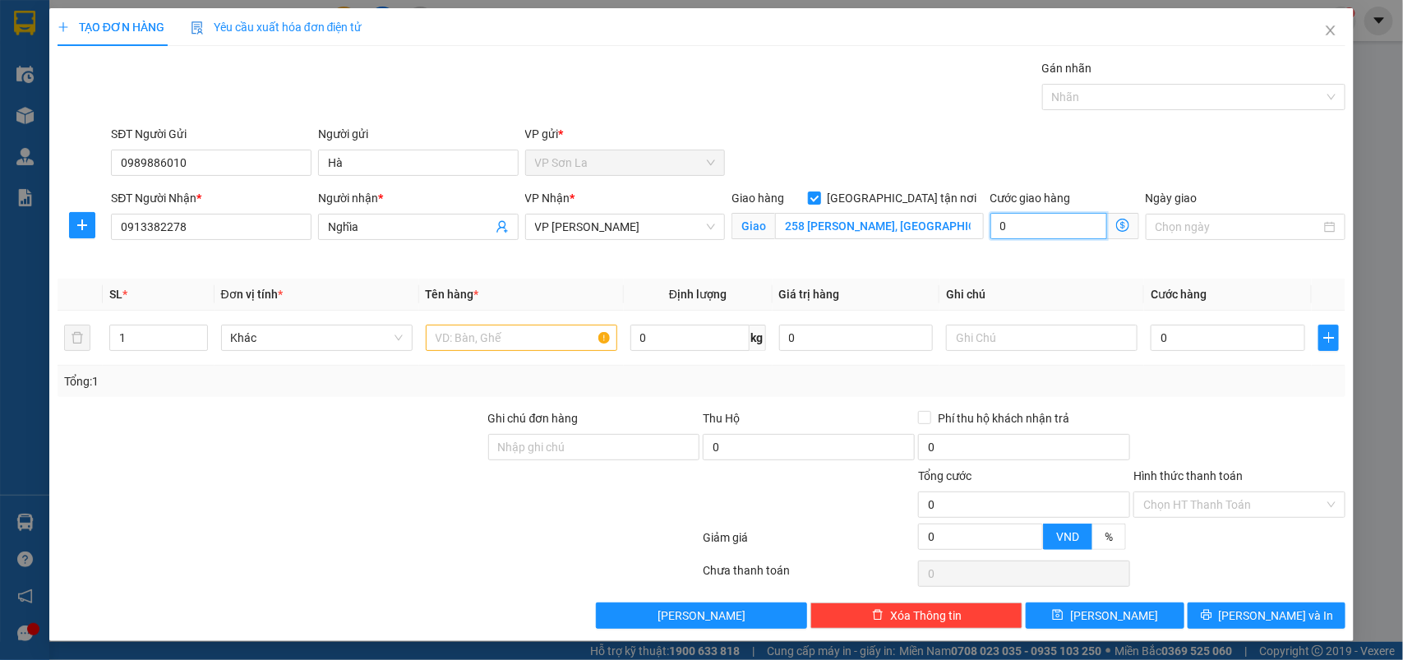
click at [1041, 214] on input "0" at bounding box center [1049, 226] width 117 height 26
type input "5"
type input "50"
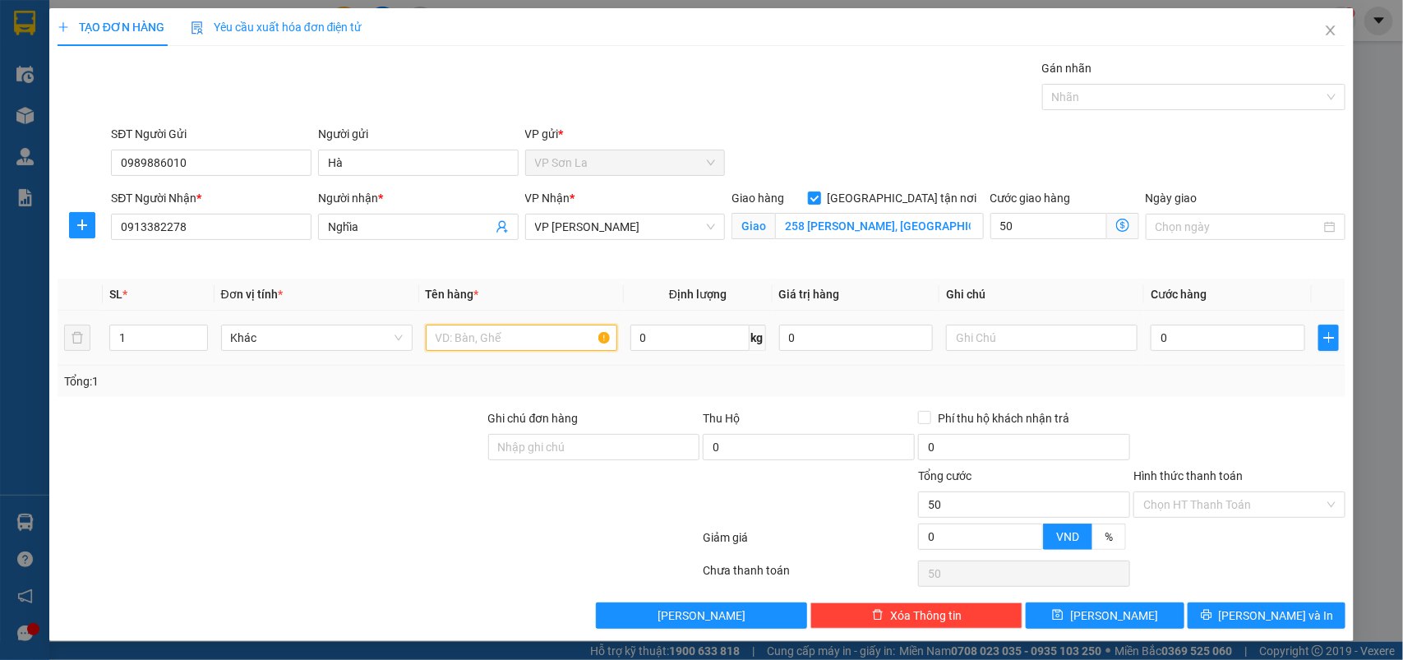
click at [507, 345] on input "text" at bounding box center [522, 338] width 192 height 26
type input "50.000"
type input "hs"
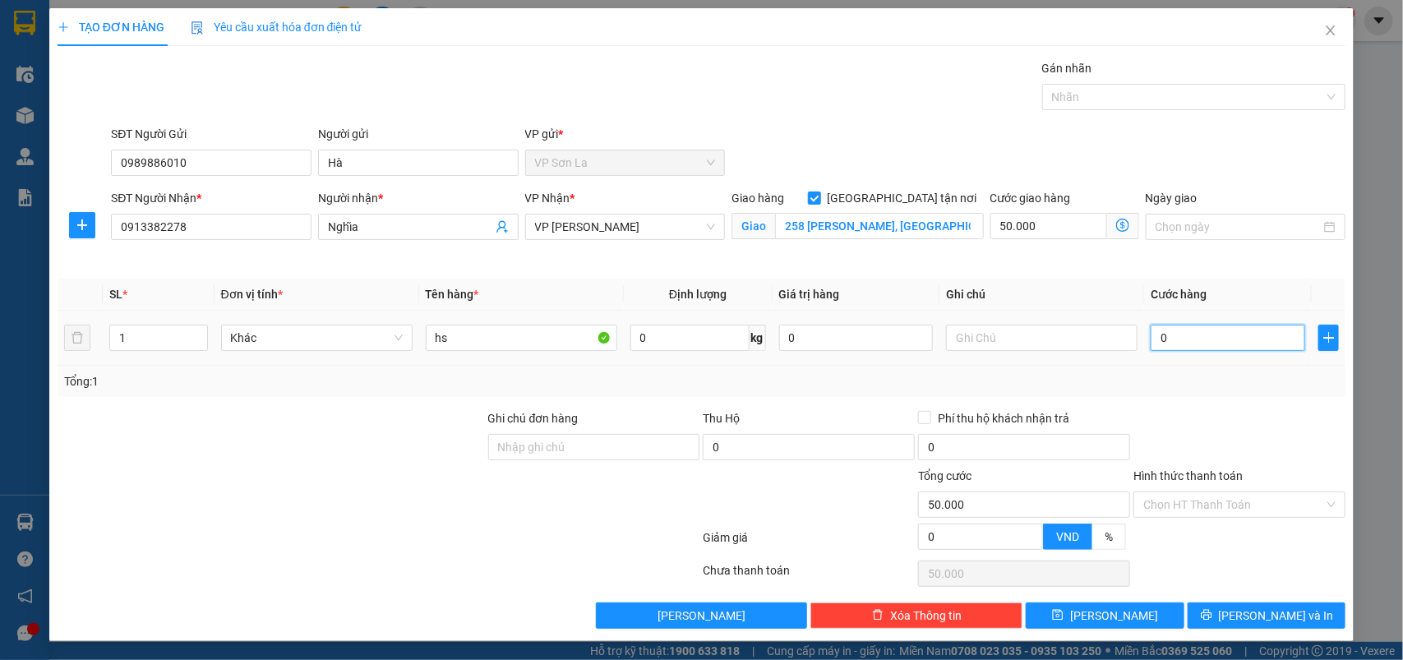
click at [1221, 342] on input "0" at bounding box center [1228, 338] width 155 height 26
type input "5"
type input "50.005"
type input "50"
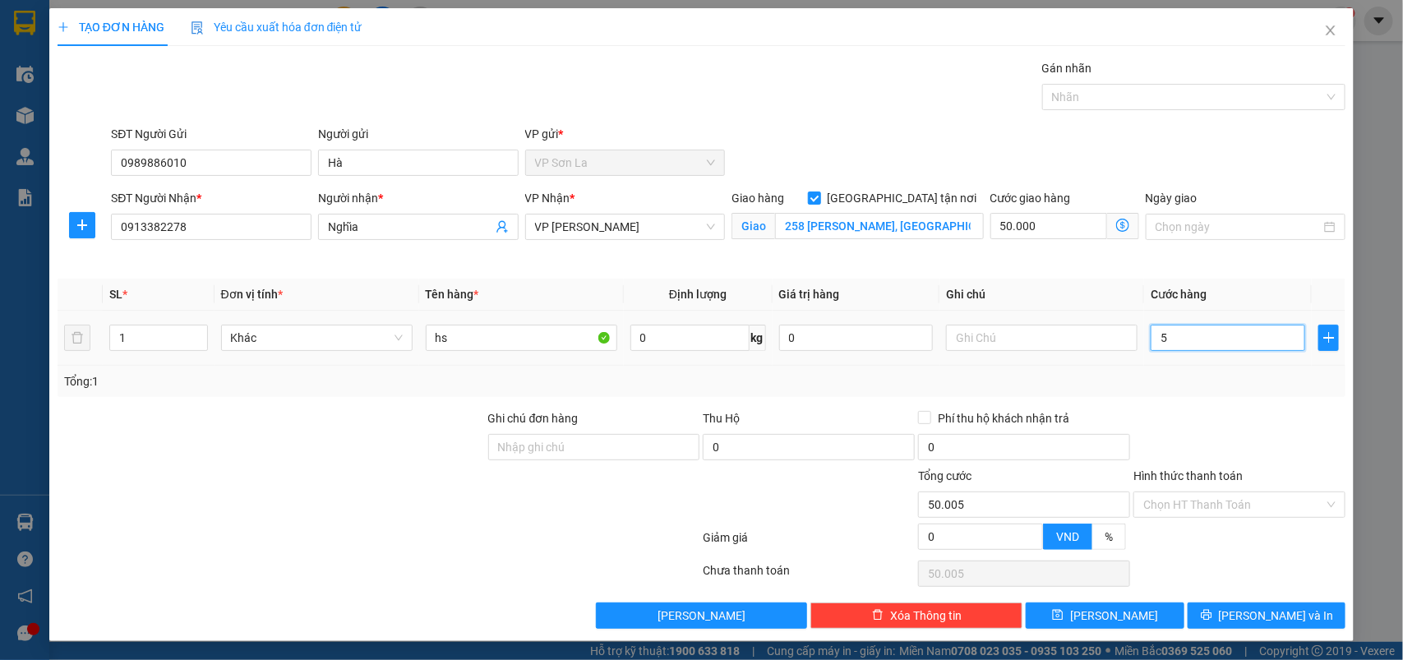
type input "50.050"
click at [1209, 501] on input "Hình thức thanh toán" at bounding box center [1233, 504] width 181 height 25
type input "50.000"
type input "100.000"
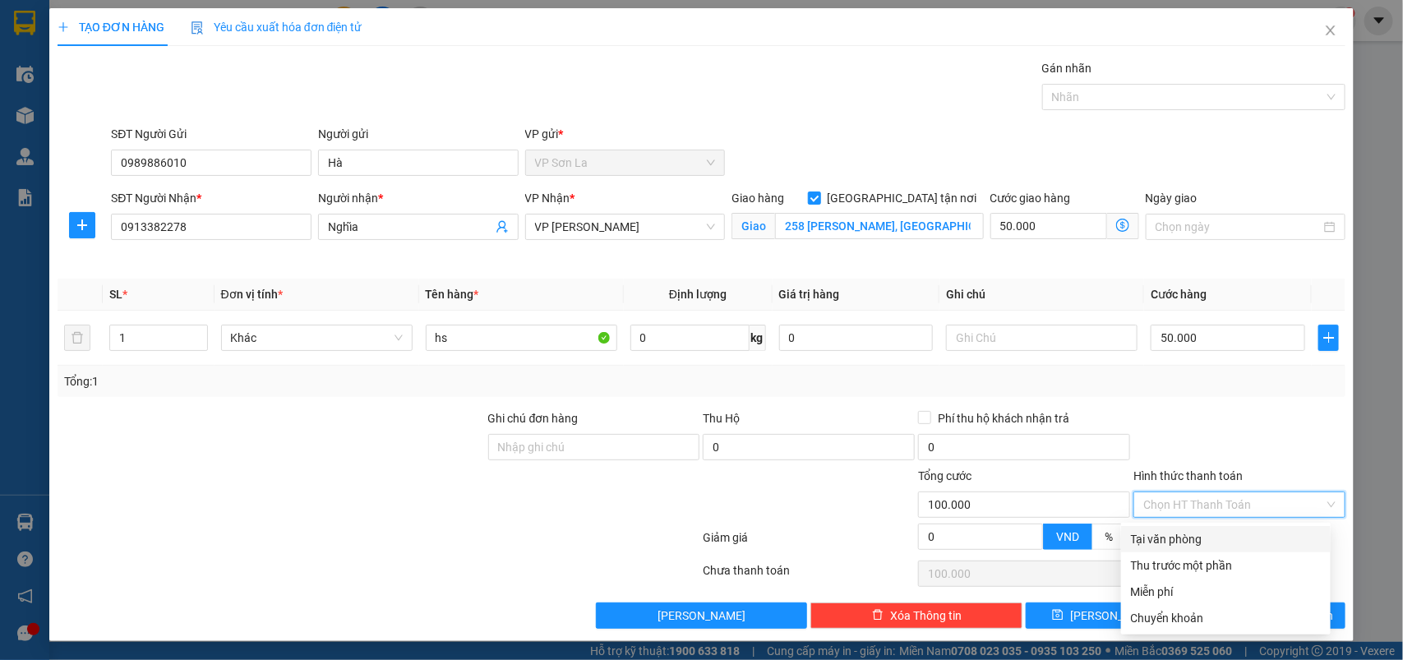
click at [1201, 533] on div "Tại văn phòng" at bounding box center [1226, 539] width 190 height 18
type input "0"
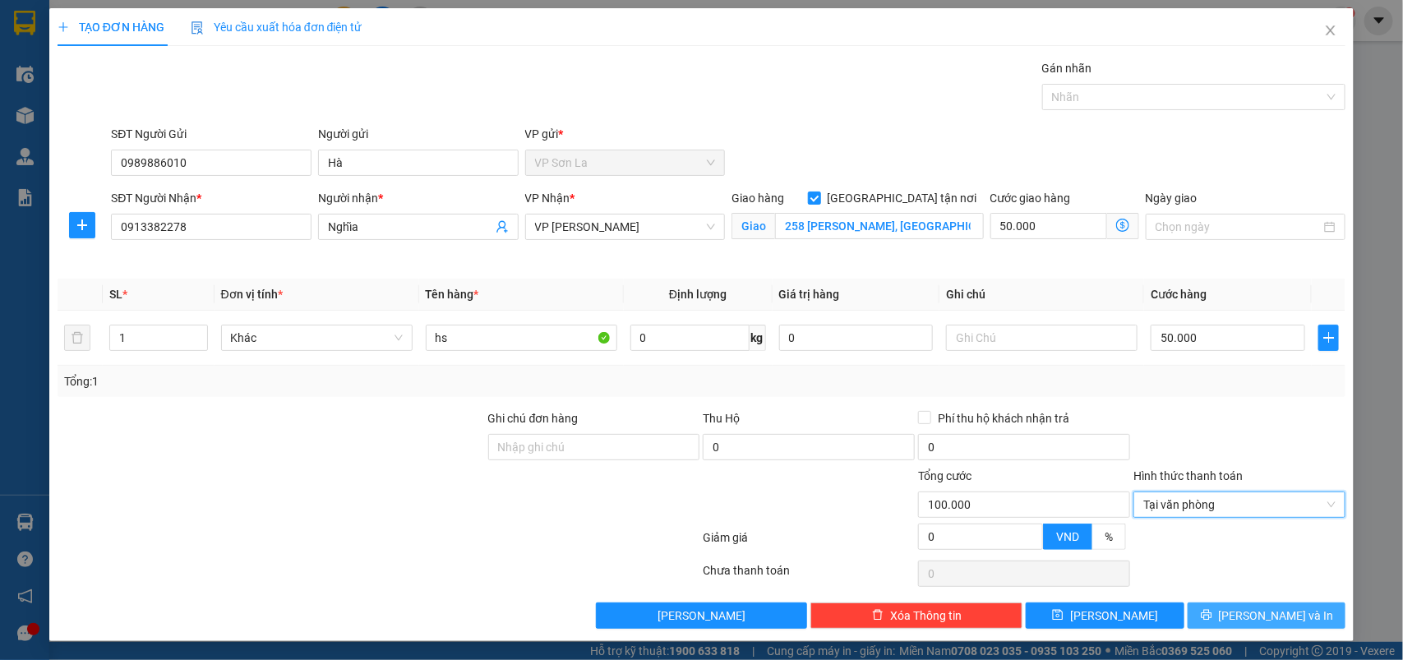
click at [1192, 618] on button "[PERSON_NAME] và In" at bounding box center [1267, 616] width 158 height 26
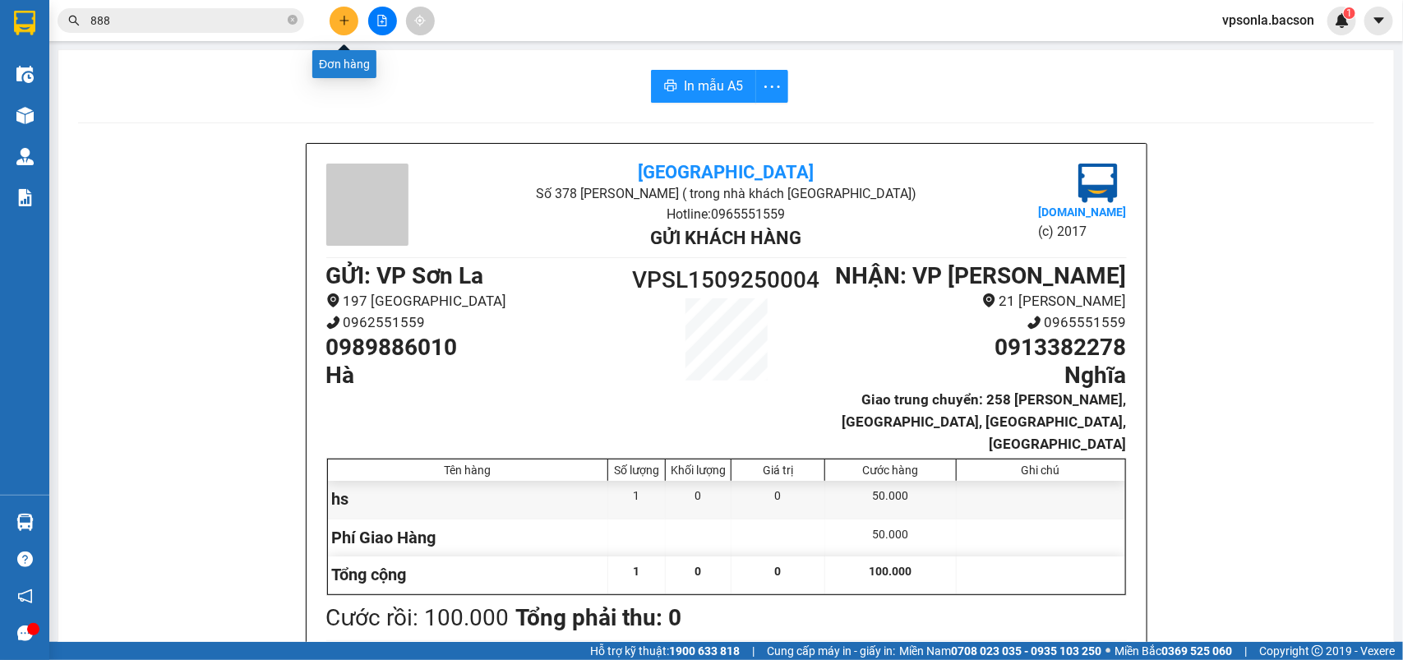
click at [339, 16] on icon "plus" at bounding box center [345, 21] width 12 height 12
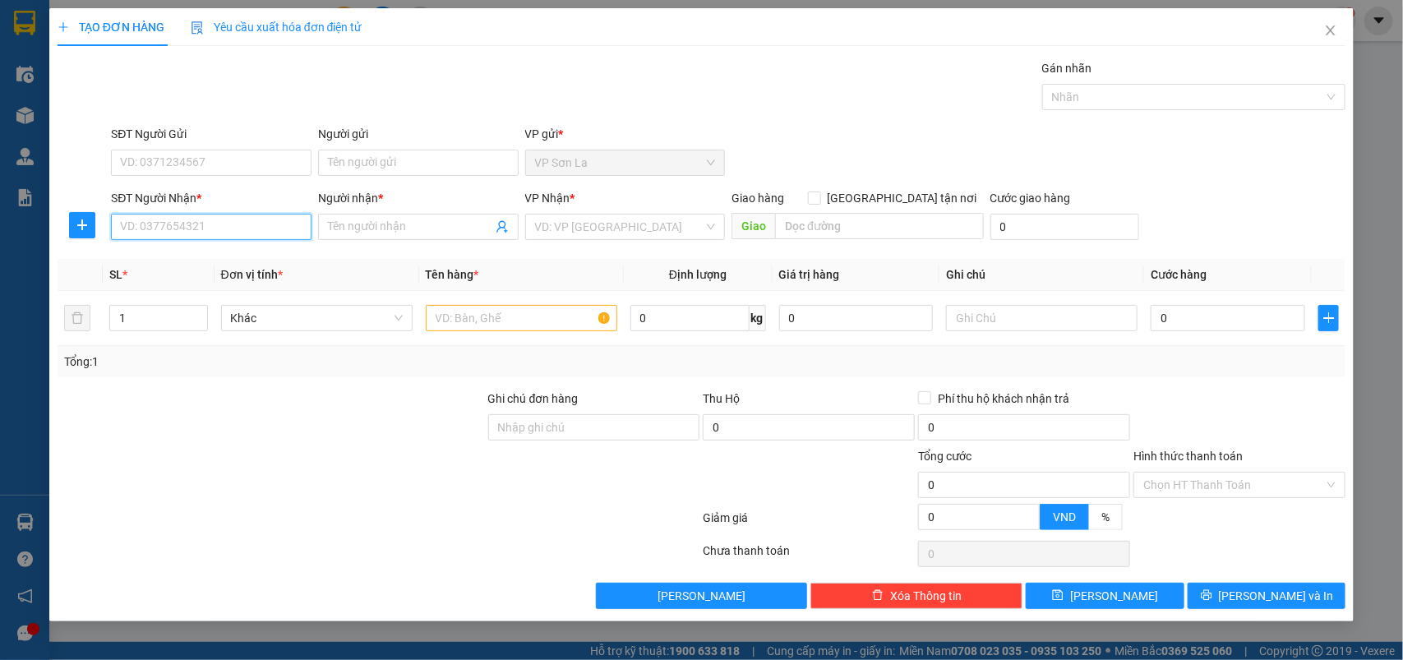
click at [189, 234] on input "SĐT Người Nhận *" at bounding box center [211, 227] width 201 height 26
click at [181, 261] on div "0853382366 - Linh" at bounding box center [211, 261] width 181 height 18
type input "0853382366"
type input "[PERSON_NAME]"
click at [614, 218] on span "VP [GEOGRAPHIC_DATA]" at bounding box center [625, 227] width 181 height 25
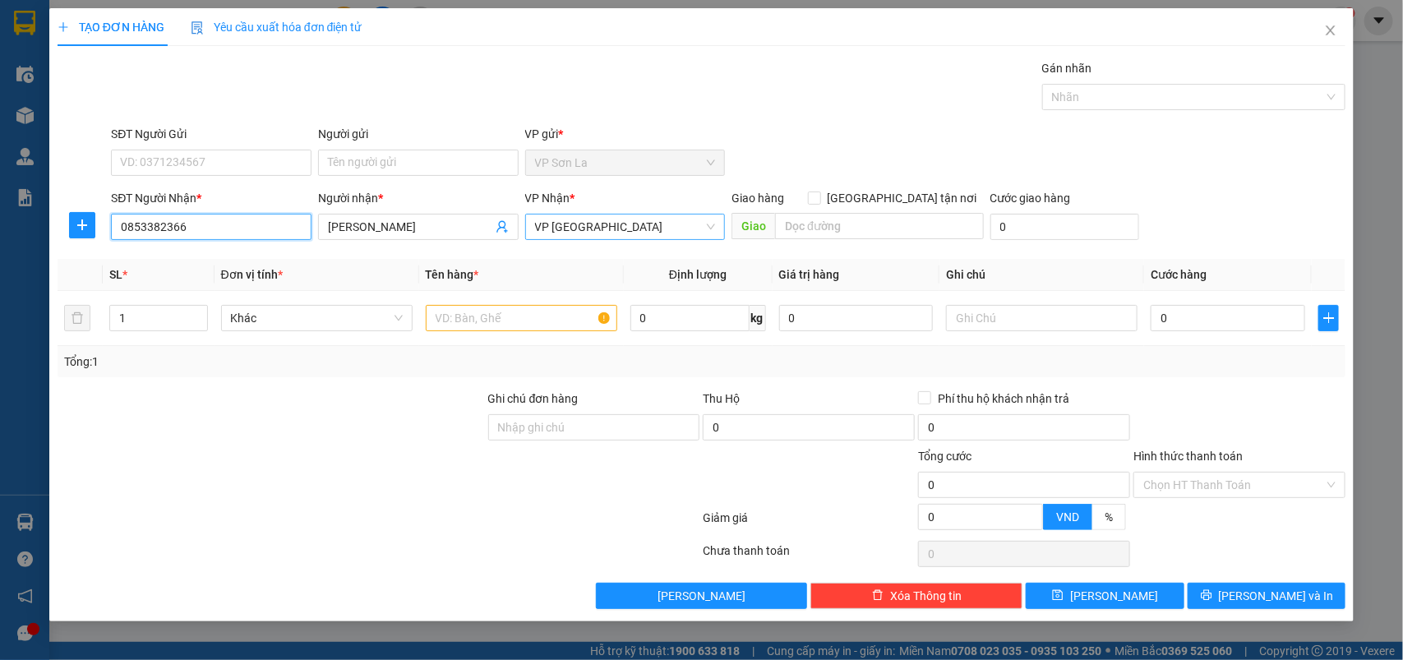
type input "0853382366"
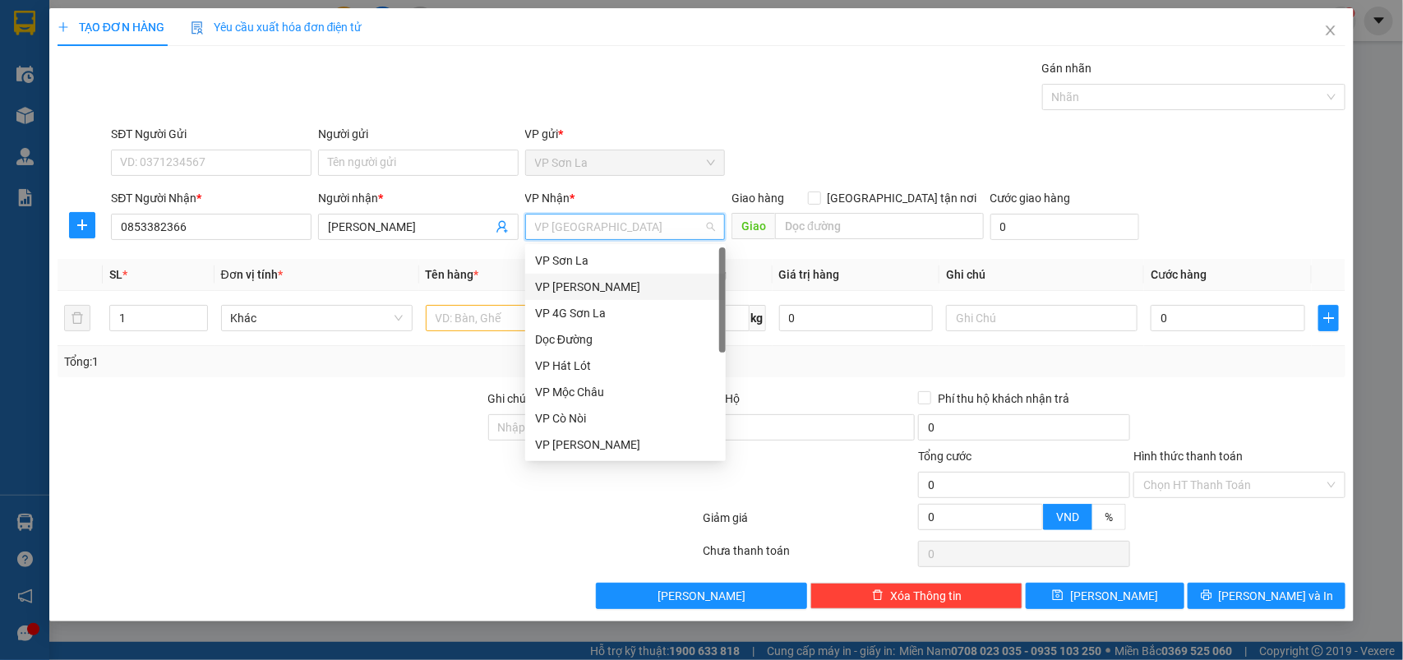
click at [543, 285] on div "VP [PERSON_NAME]" at bounding box center [625, 287] width 181 height 18
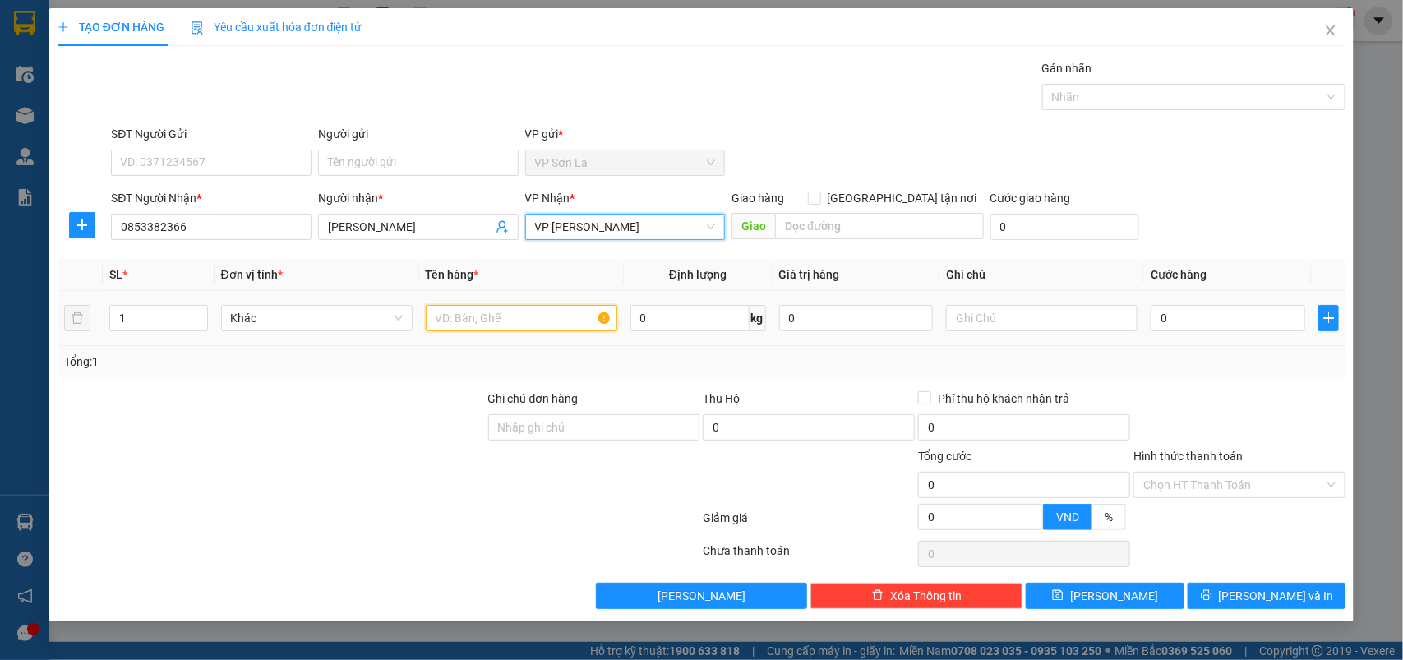
click at [523, 312] on input "text" at bounding box center [522, 318] width 192 height 26
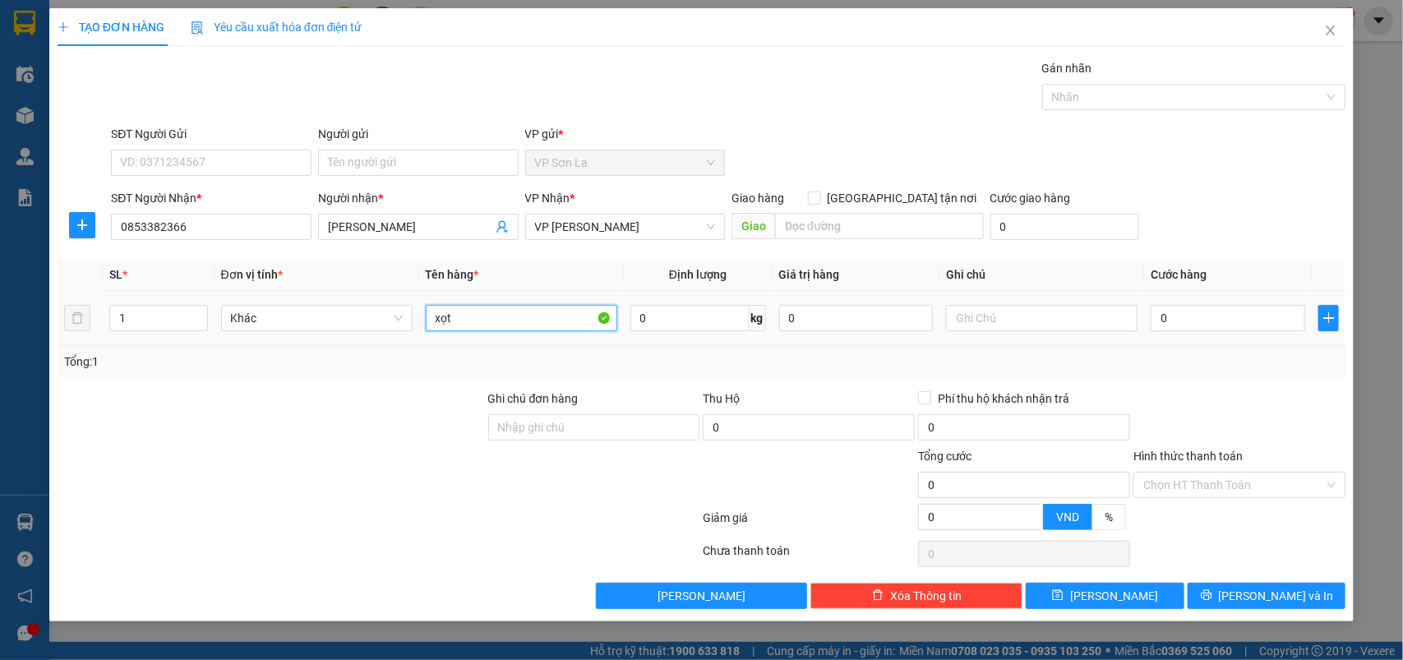
type input "xọt"
click at [1189, 302] on div "0" at bounding box center [1228, 318] width 155 height 33
click at [1186, 306] on input "0" at bounding box center [1228, 318] width 155 height 26
type input "06"
type input "6"
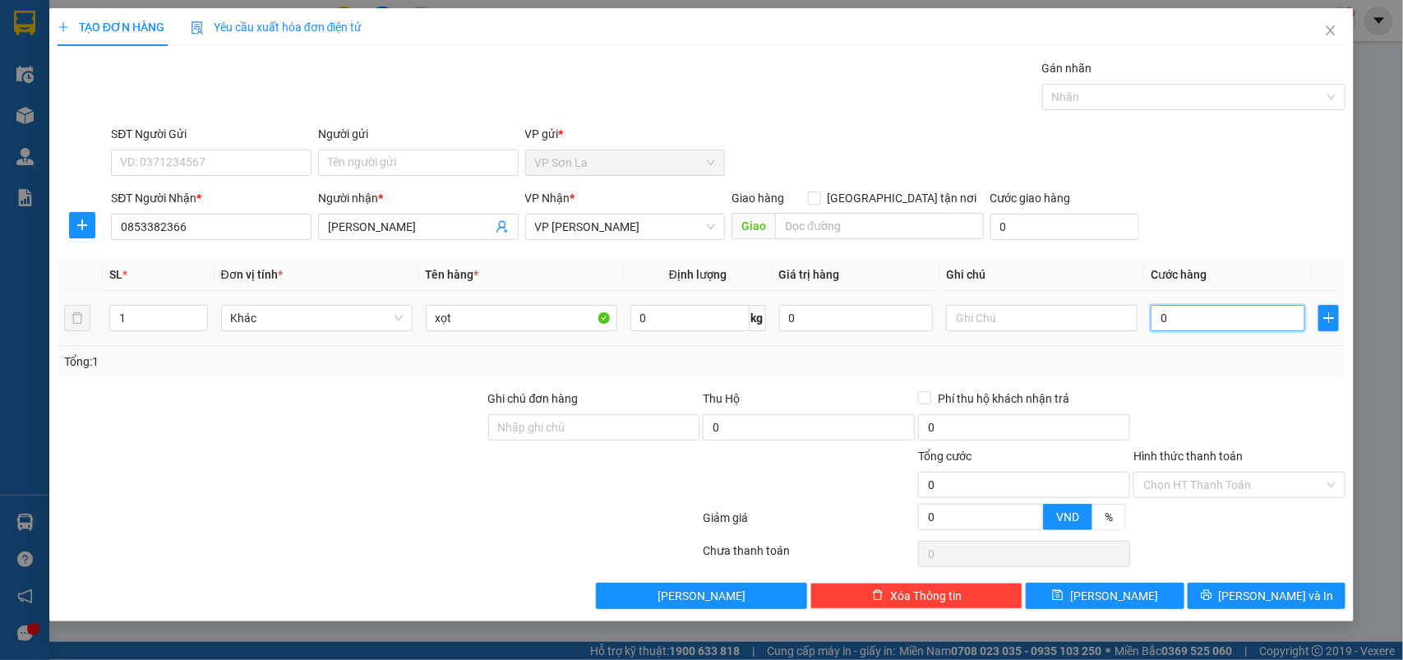
type input "6"
type input "060"
type input "60"
type input "60.000"
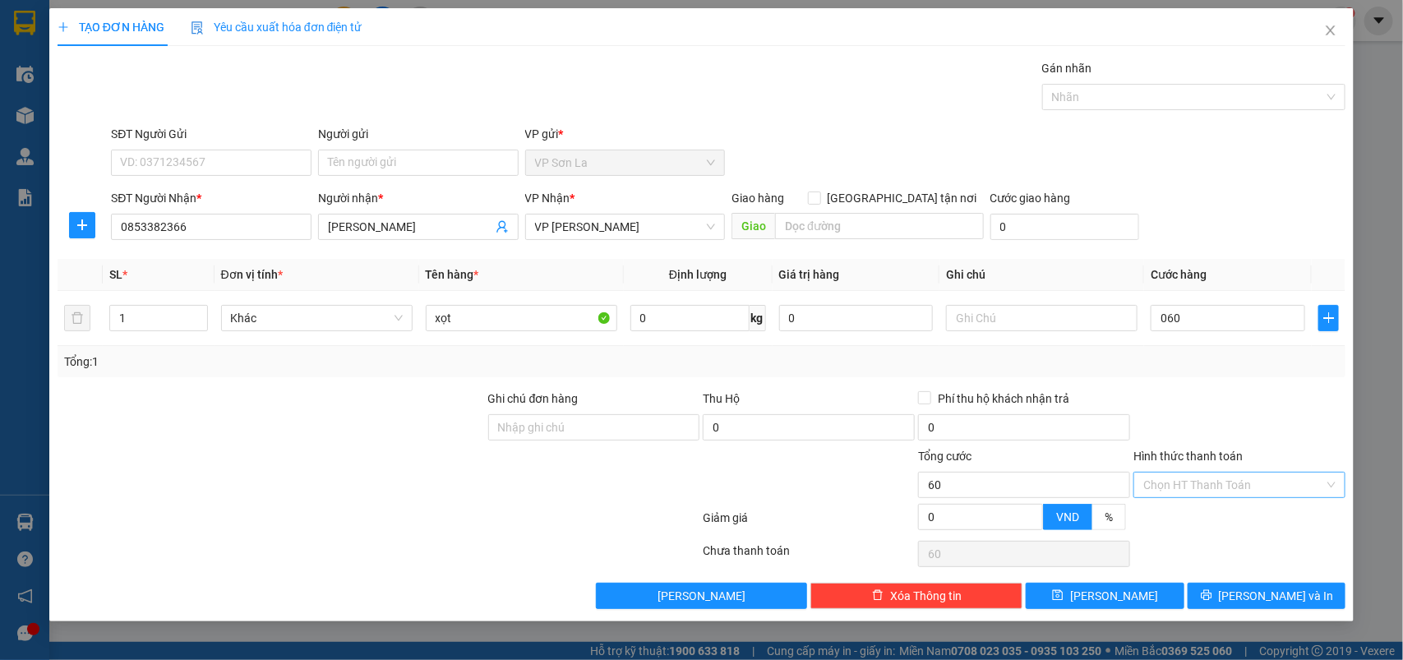
type input "60.000"
click at [1178, 474] on input "Hình thức thanh toán" at bounding box center [1233, 485] width 181 height 25
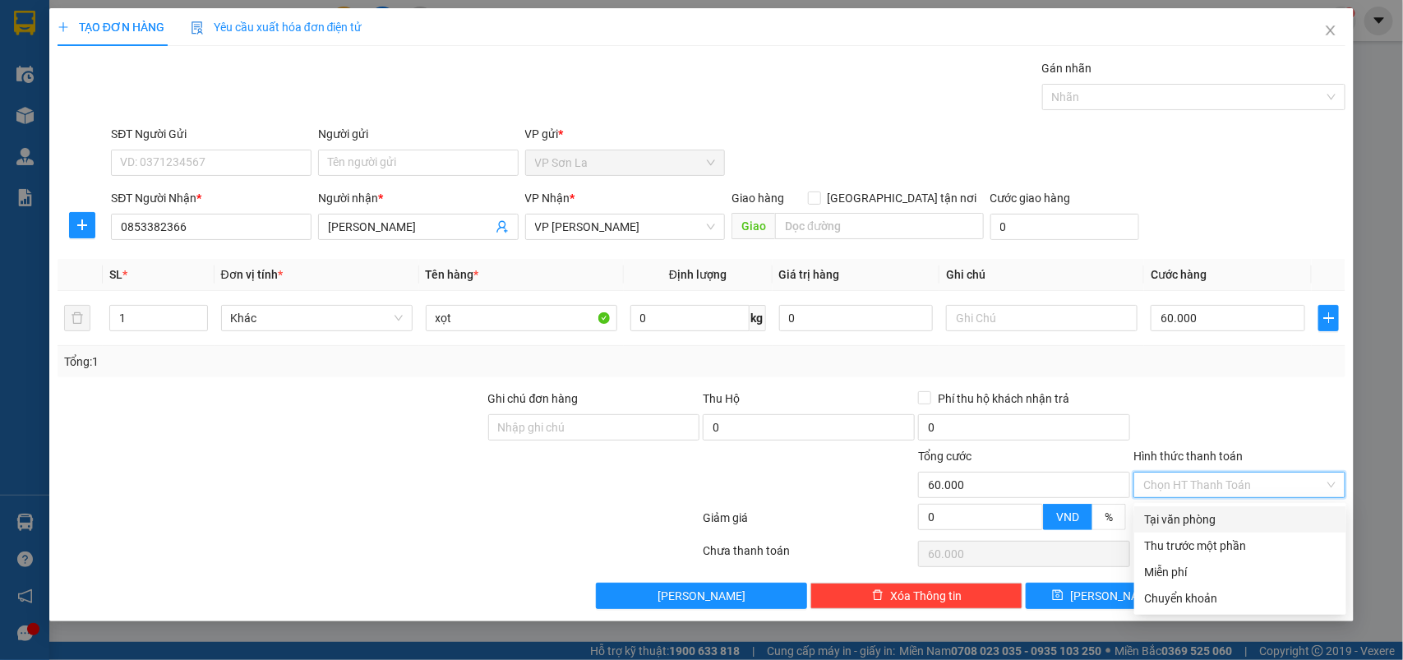
click at [1168, 506] on div "Tại văn phòng" at bounding box center [1240, 519] width 212 height 26
type input "0"
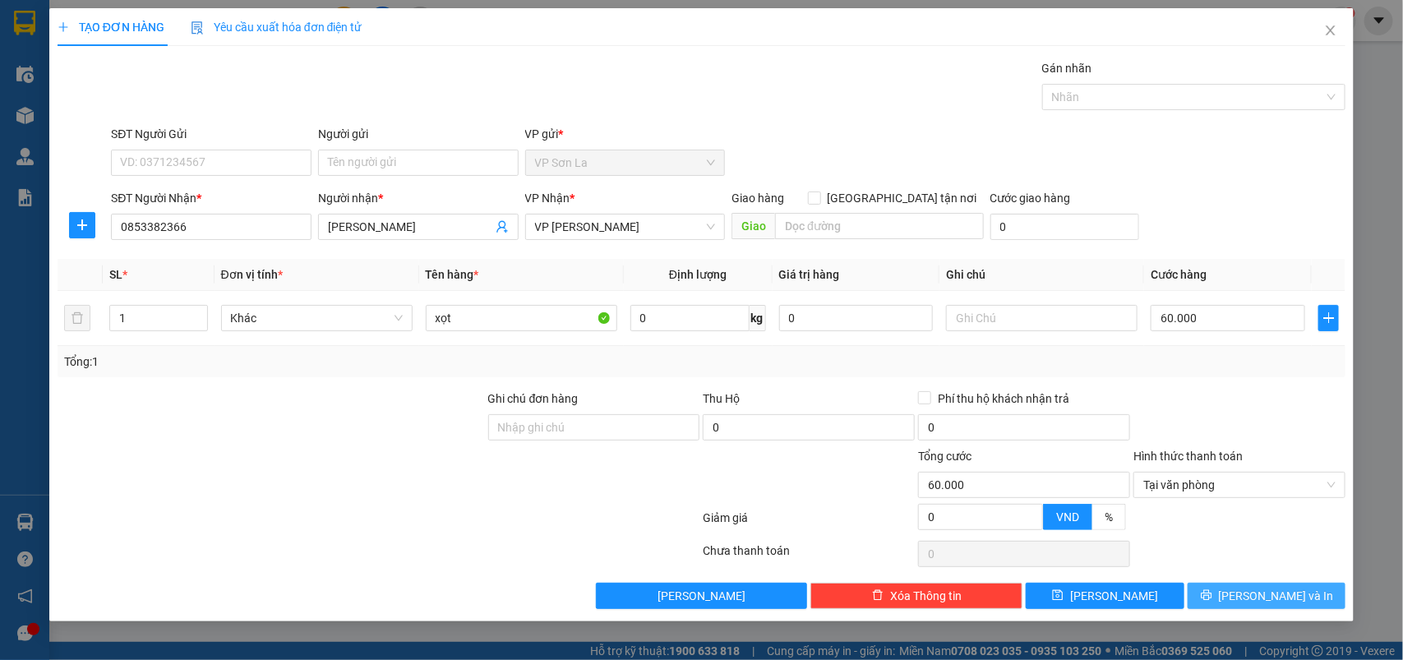
click at [1217, 603] on button "[PERSON_NAME] và In" at bounding box center [1267, 596] width 158 height 26
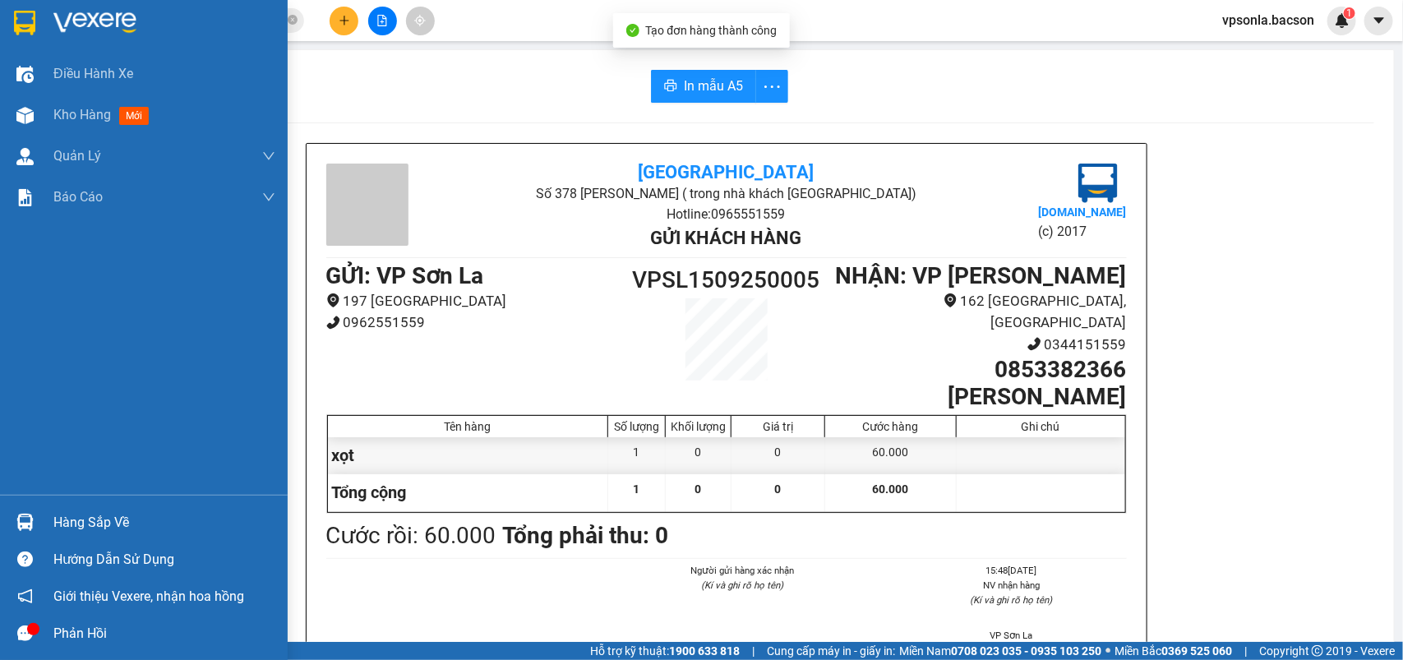
click at [11, 19] on div at bounding box center [25, 22] width 29 height 29
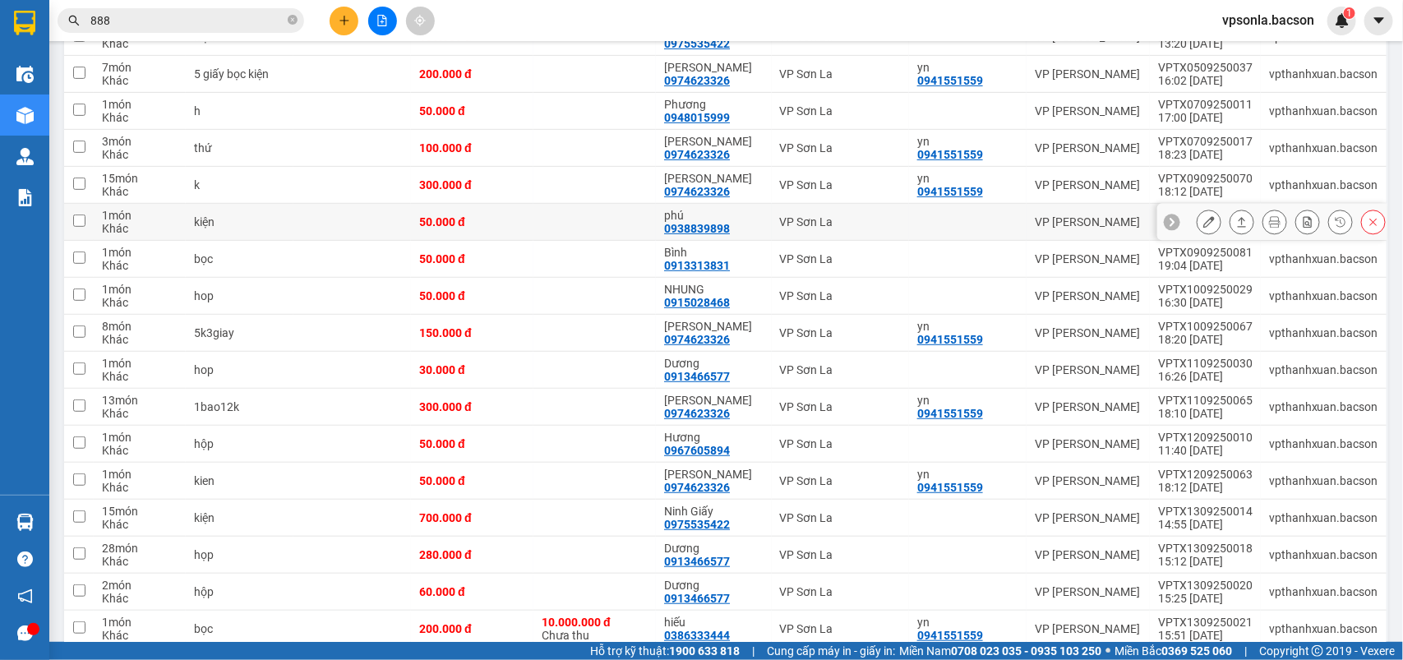
scroll to position [51, 0]
